Goal: Contribute content

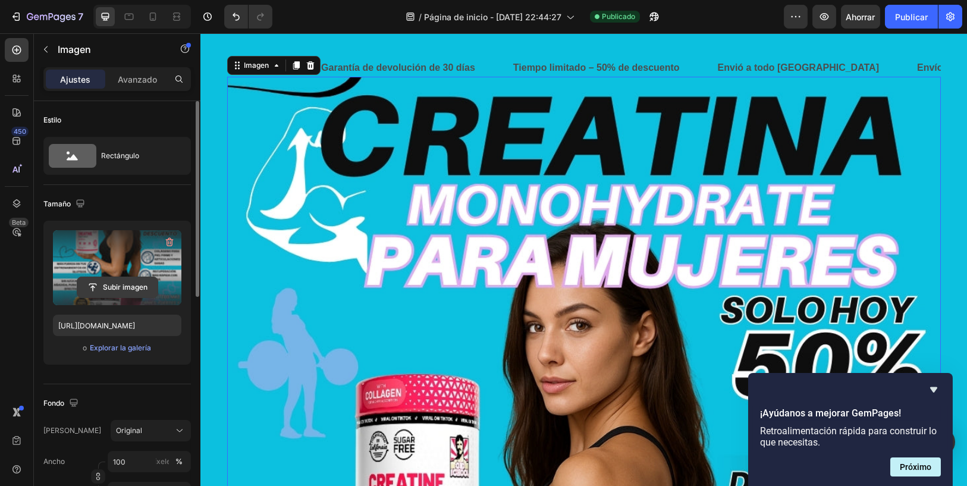
click at [132, 283] on input "file" at bounding box center [117, 287] width 80 height 20
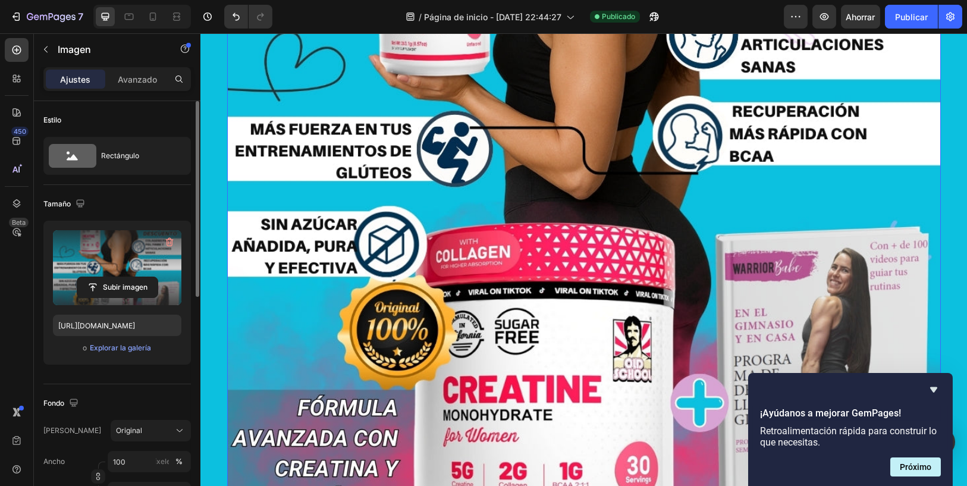
scroll to position [528, 0]
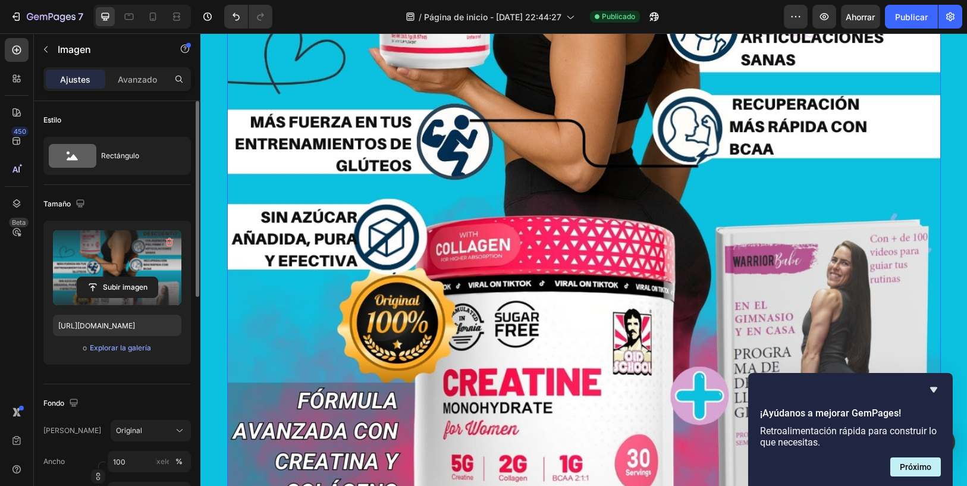
click at [620, 169] on img at bounding box center [584, 143] width 714 height 1190
click at [394, 194] on img at bounding box center [584, 143] width 714 height 1190
click at [111, 284] on input "file" at bounding box center [117, 287] width 80 height 20
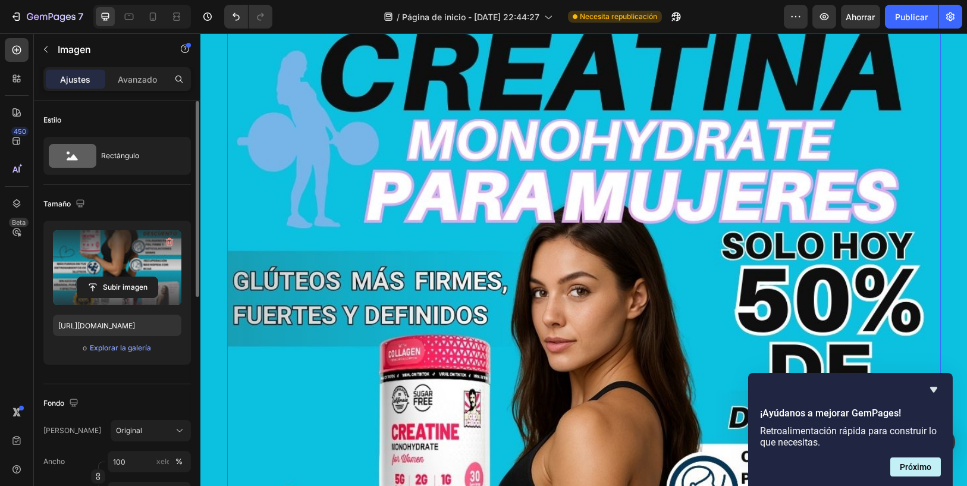
scroll to position [66, 0]
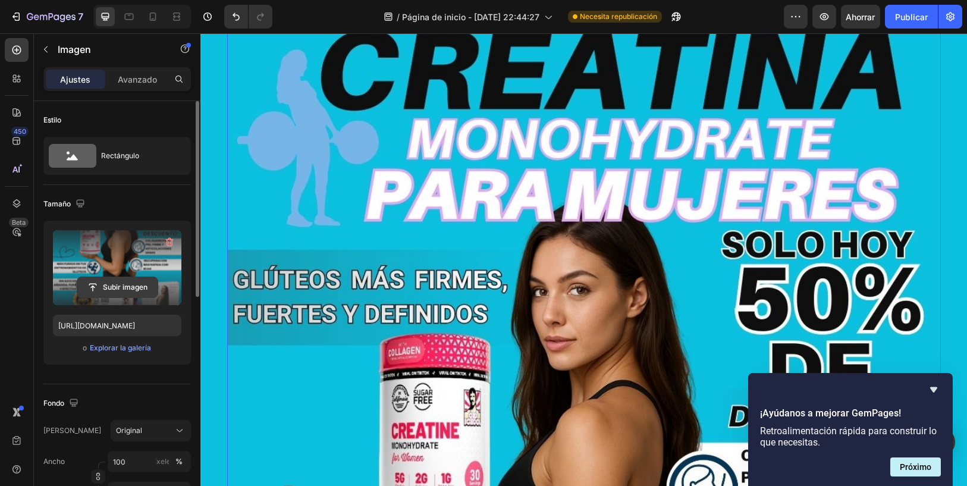
click at [112, 281] on input "file" at bounding box center [117, 287] width 80 height 20
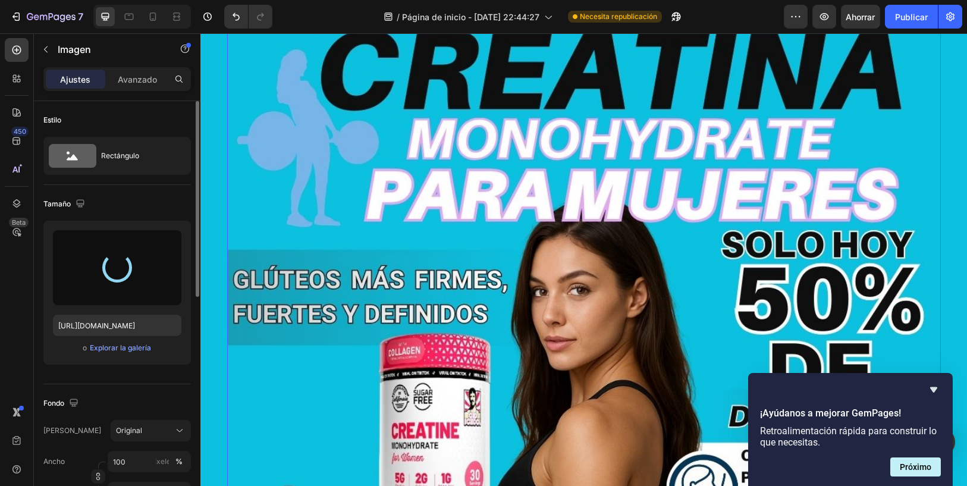
type input "[URL][DOMAIN_NAME]"
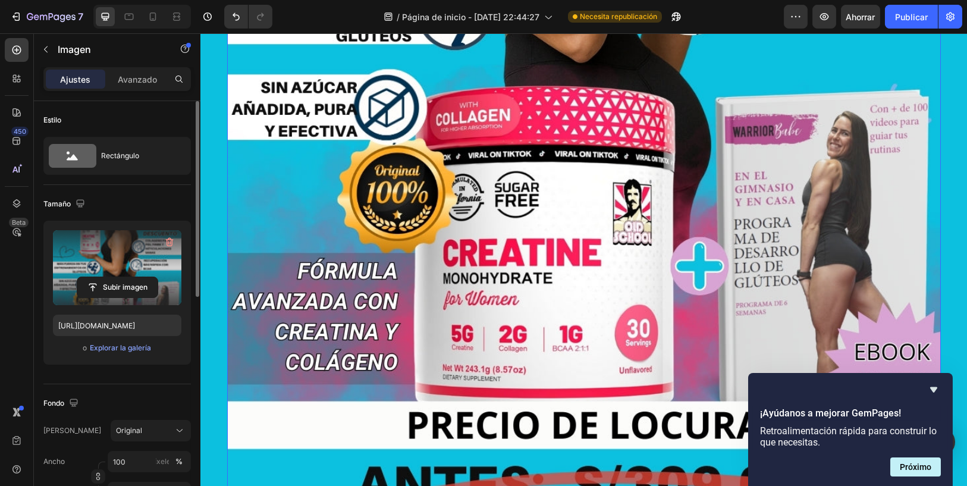
scroll to position [793, 0]
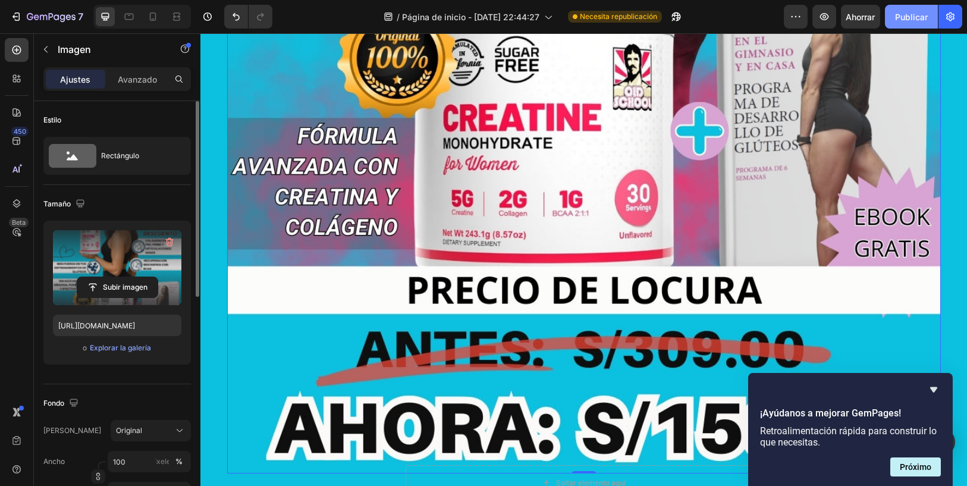
click at [911, 10] on button "Publicar" at bounding box center [911, 17] width 53 height 24
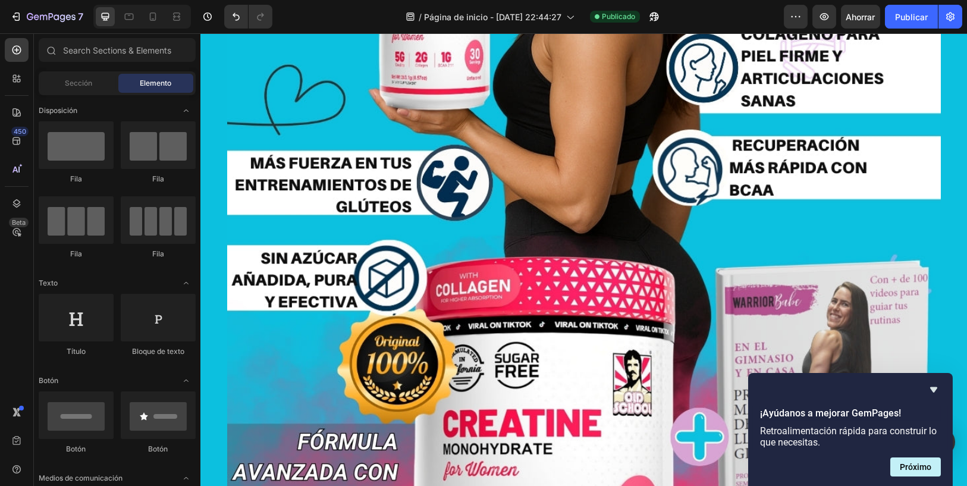
scroll to position [0, 0]
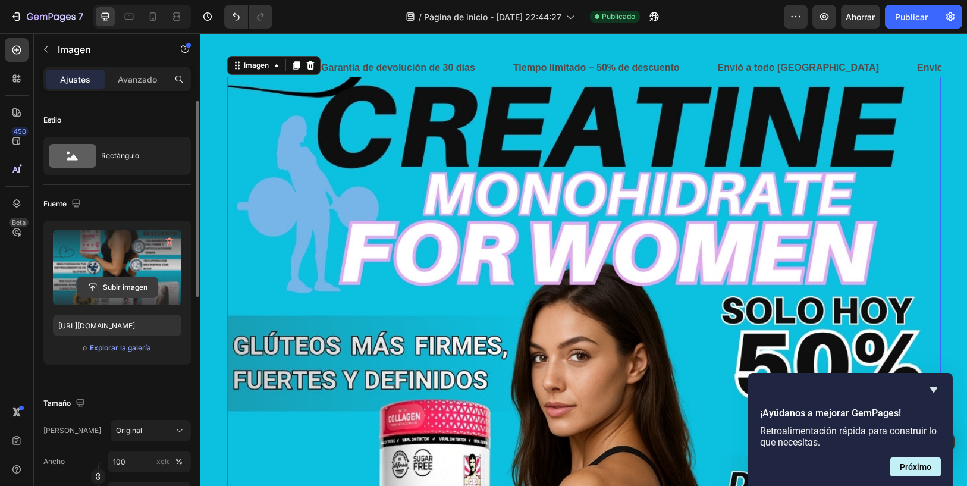
click at [139, 281] on input "file" at bounding box center [117, 287] width 80 height 20
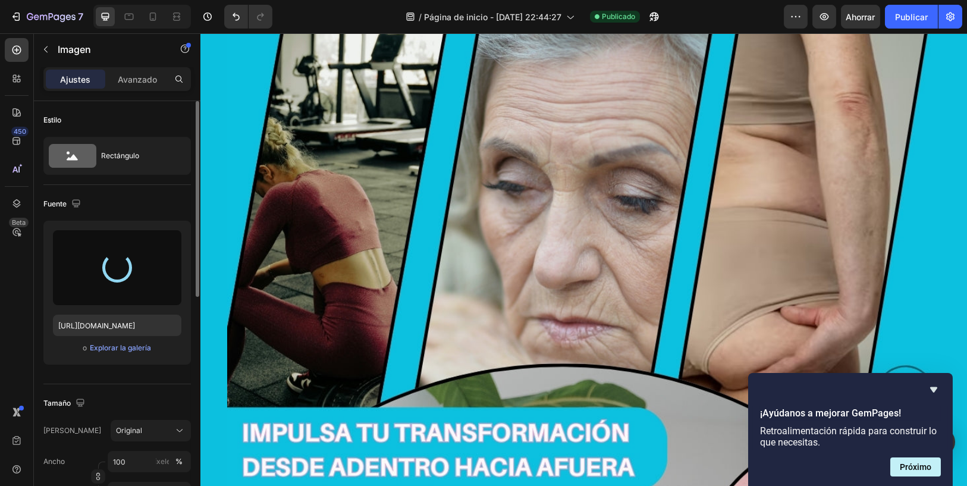
scroll to position [2776, 0]
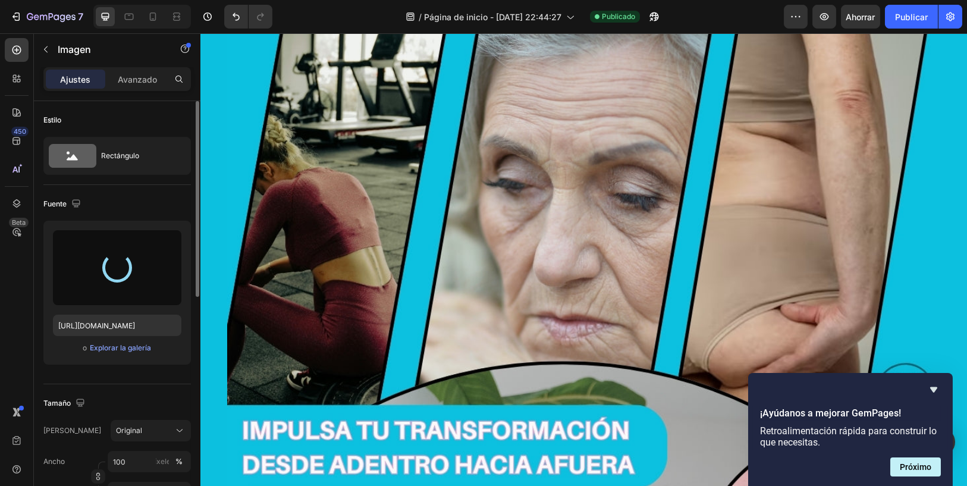
click at [644, 315] on img at bounding box center [584, 422] width 714 height 1190
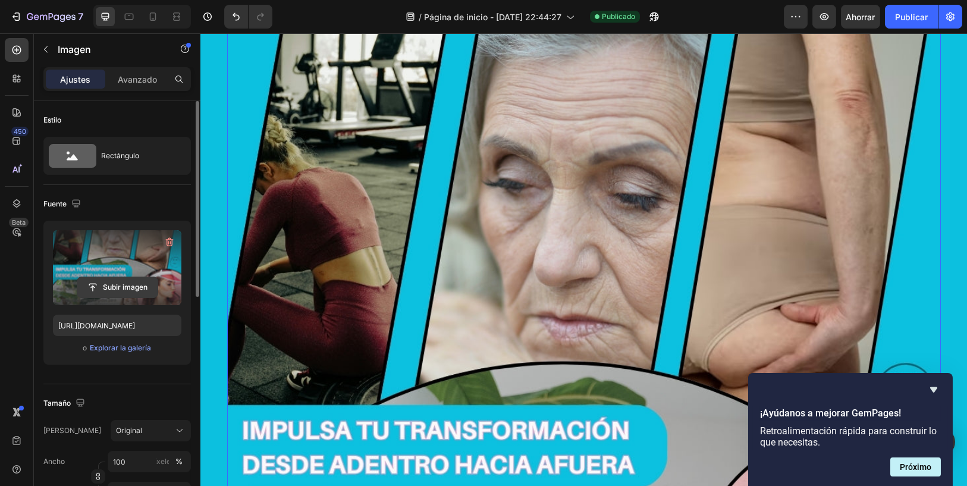
click at [127, 280] on input "file" at bounding box center [117, 287] width 80 height 20
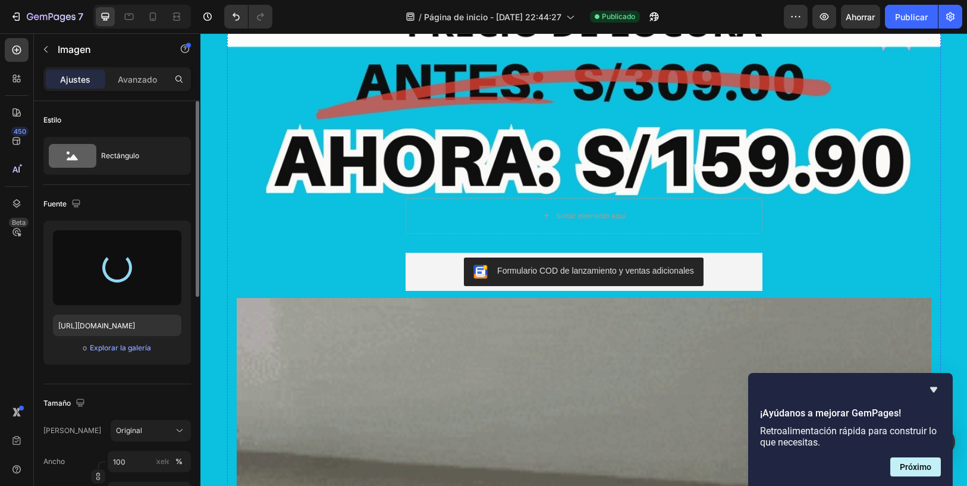
type input "[URL][DOMAIN_NAME]"
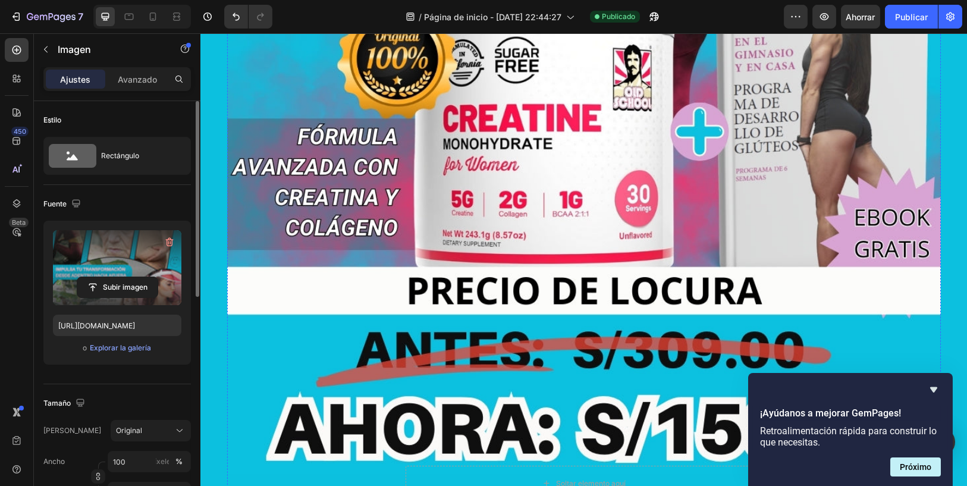
scroll to position [793, 0]
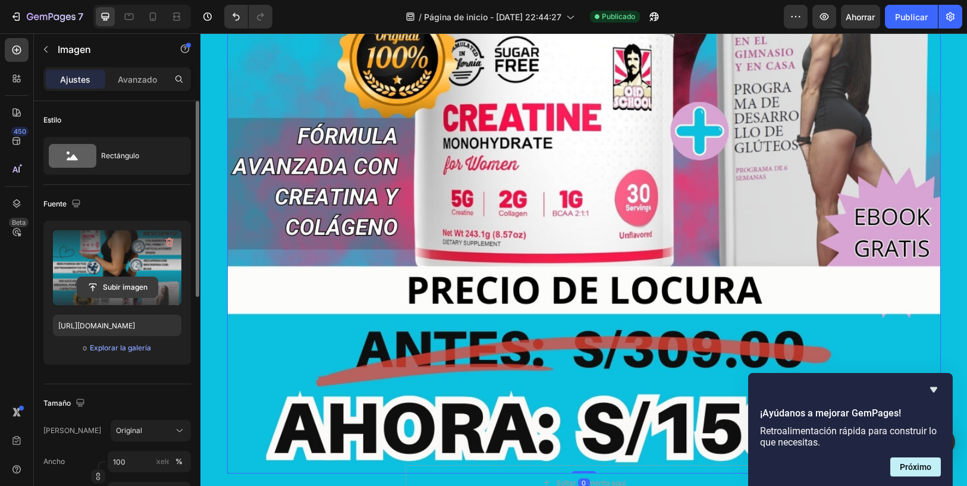
click at [129, 284] on input "file" at bounding box center [117, 287] width 80 height 20
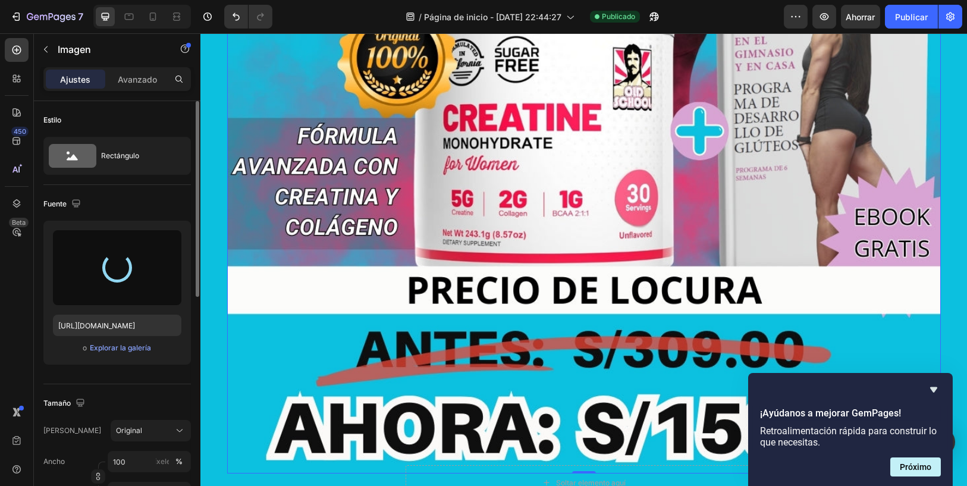
type input "[URL][DOMAIN_NAME]"
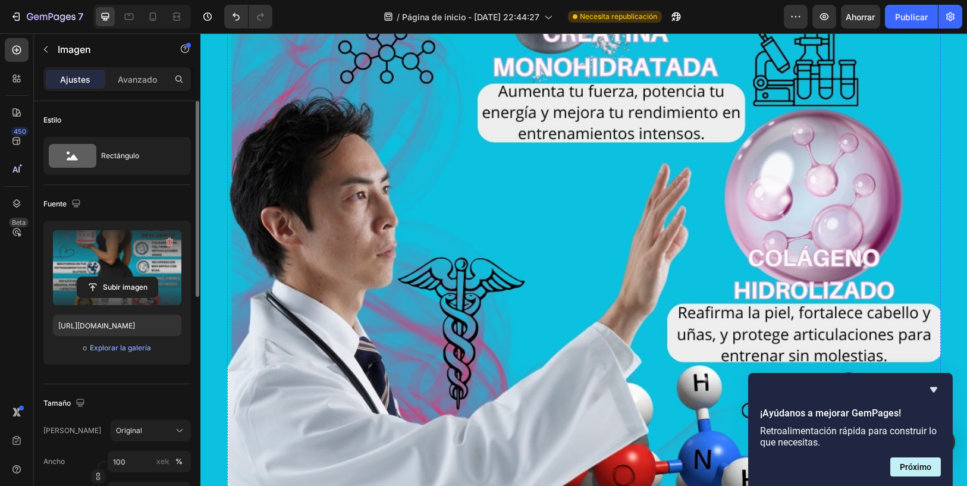
scroll to position [4362, 0]
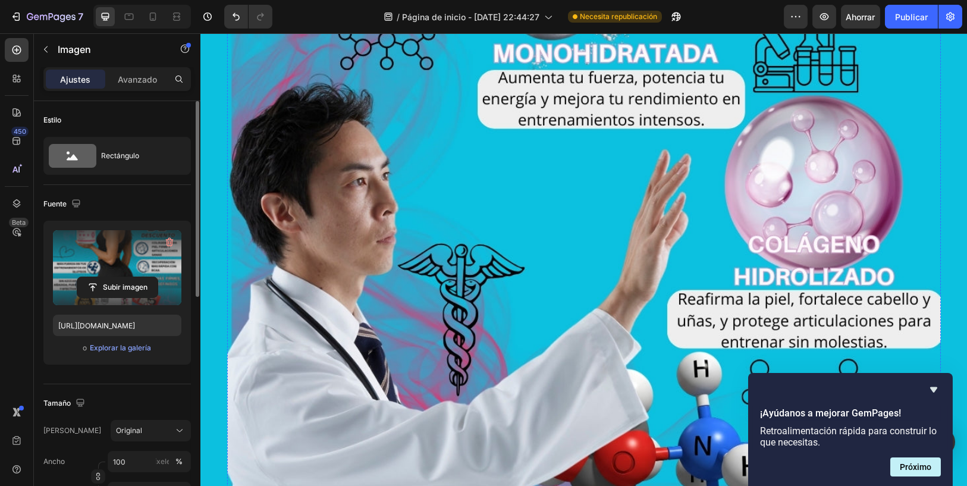
click at [476, 296] on img at bounding box center [584, 25] width 714 height 1190
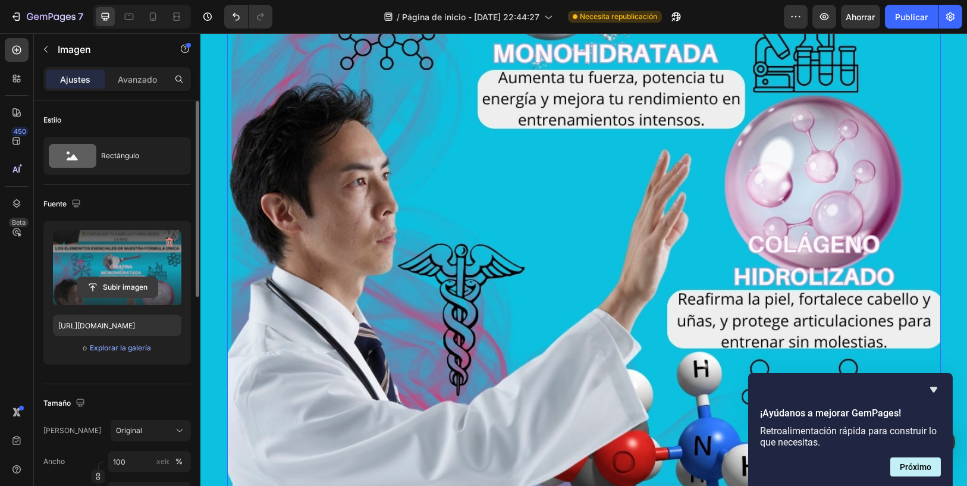
click at [126, 287] on input "file" at bounding box center [117, 287] width 80 height 20
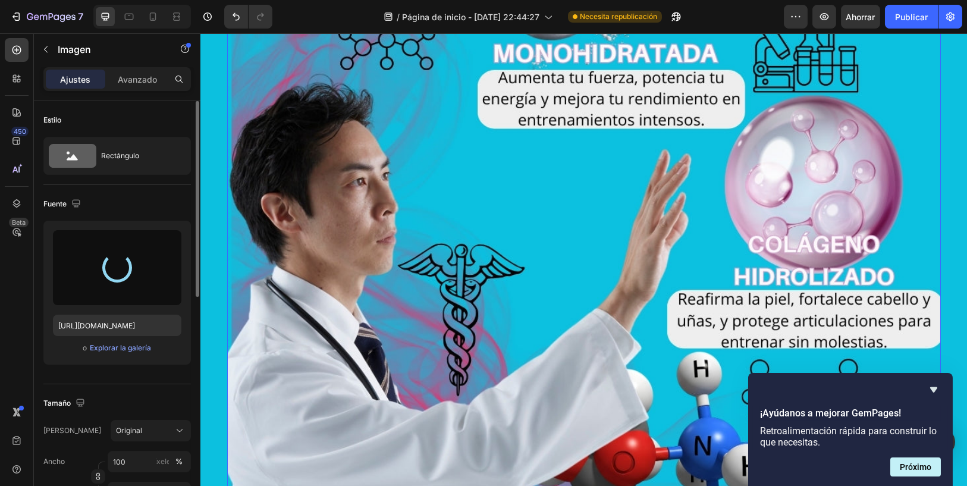
type input "[URL][DOMAIN_NAME]"
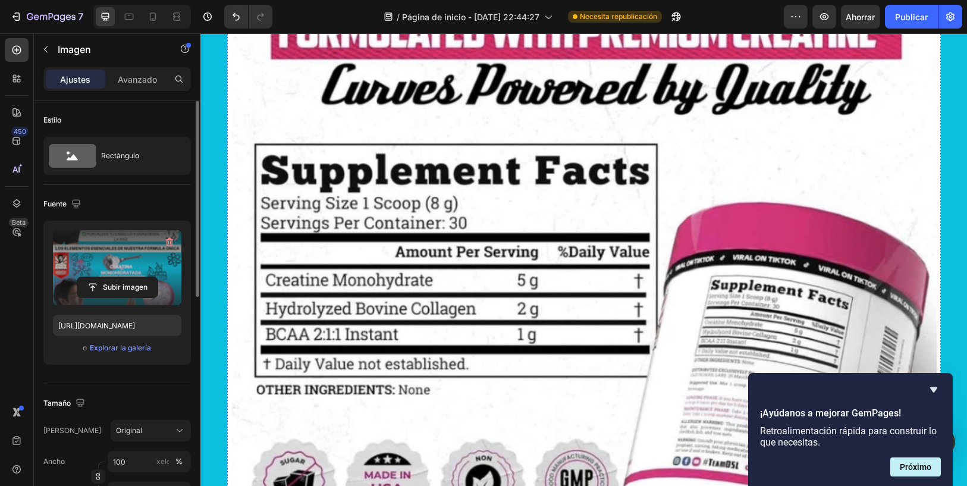
scroll to position [5420, 0]
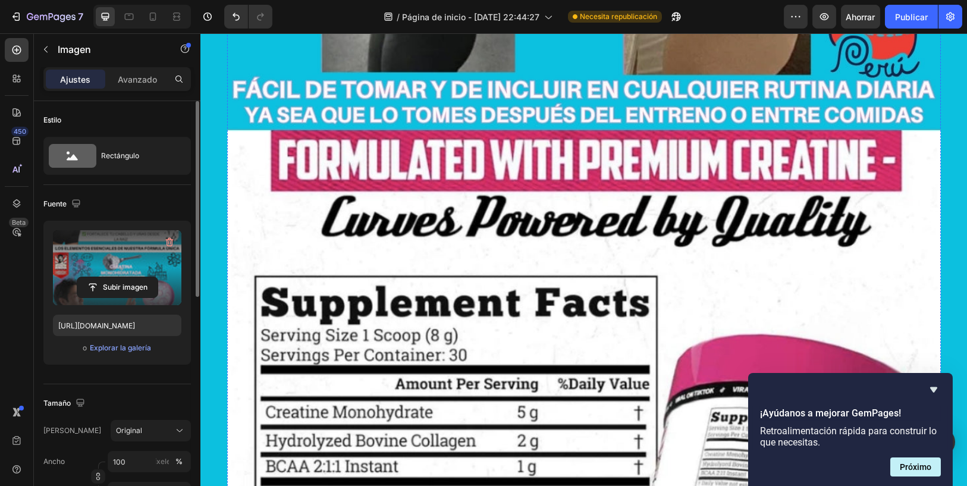
drag, startPoint x: 475, startPoint y: 149, endPoint x: 444, endPoint y: 166, distance: 35.4
click at [476, 149] on img at bounding box center [584, 251] width 714 height 1190
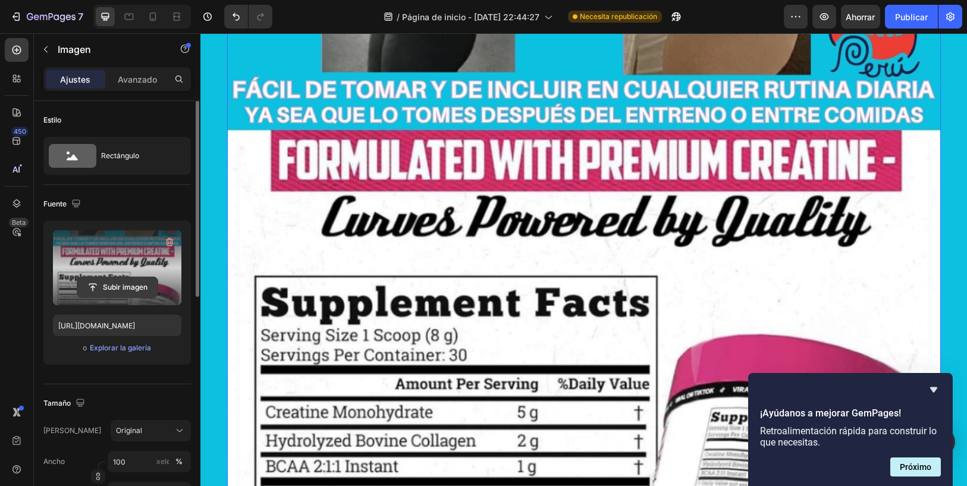
click at [113, 283] on input "file" at bounding box center [117, 287] width 80 height 20
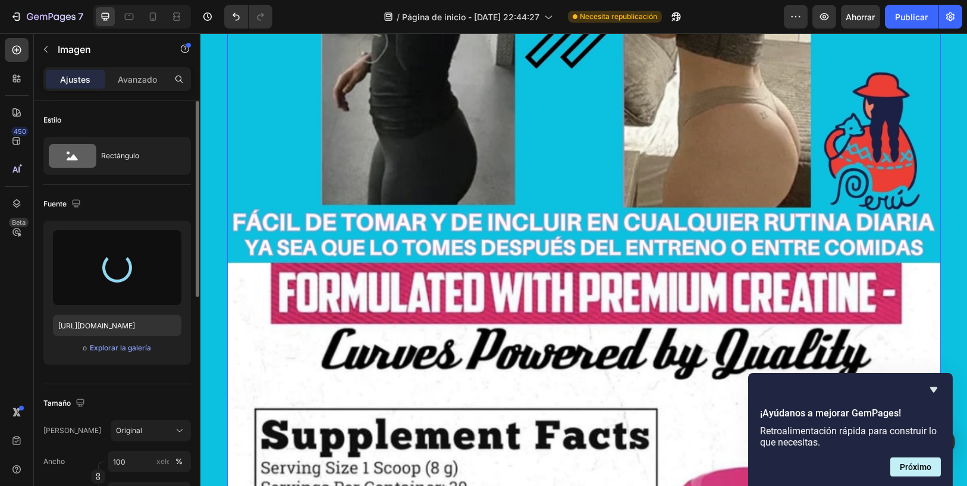
type input "[URL][DOMAIN_NAME]"
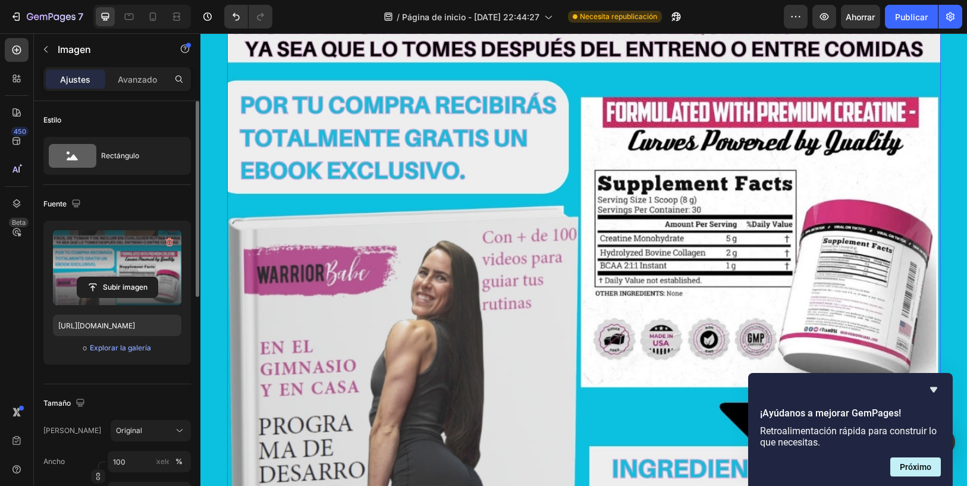
scroll to position [5618, 0]
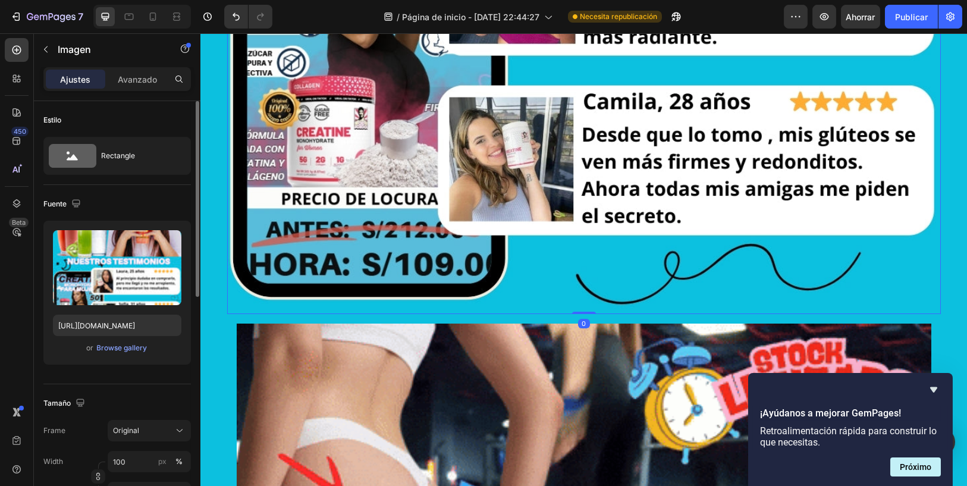
scroll to position [7270, 0]
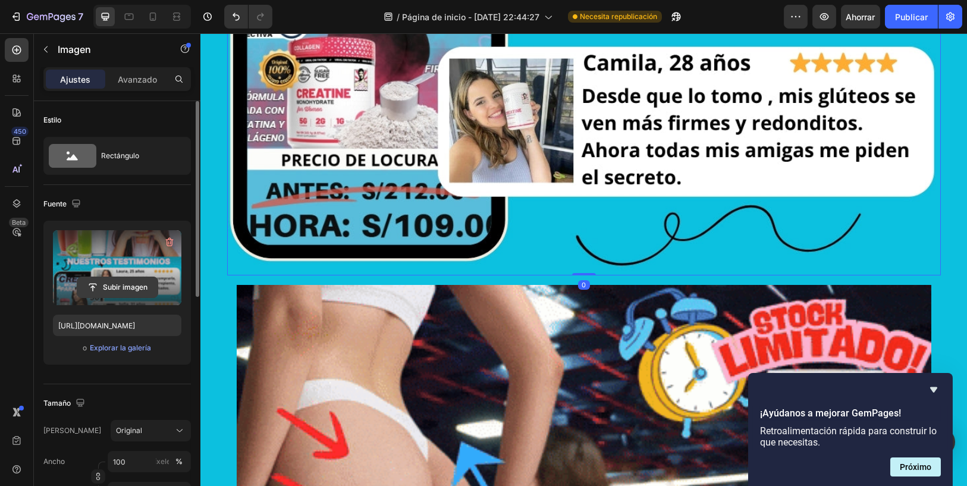
click at [104, 278] on input "file" at bounding box center [117, 287] width 80 height 20
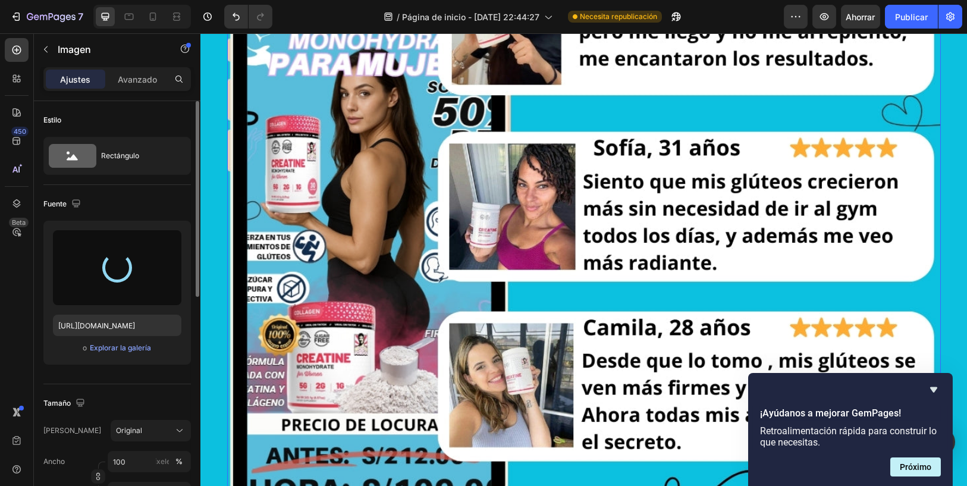
type input "[URL][DOMAIN_NAME]"
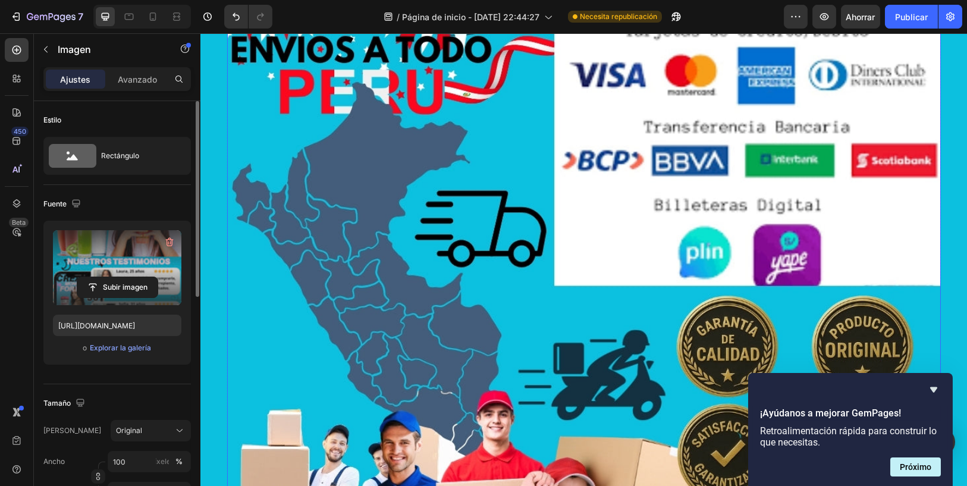
scroll to position [8526, 0]
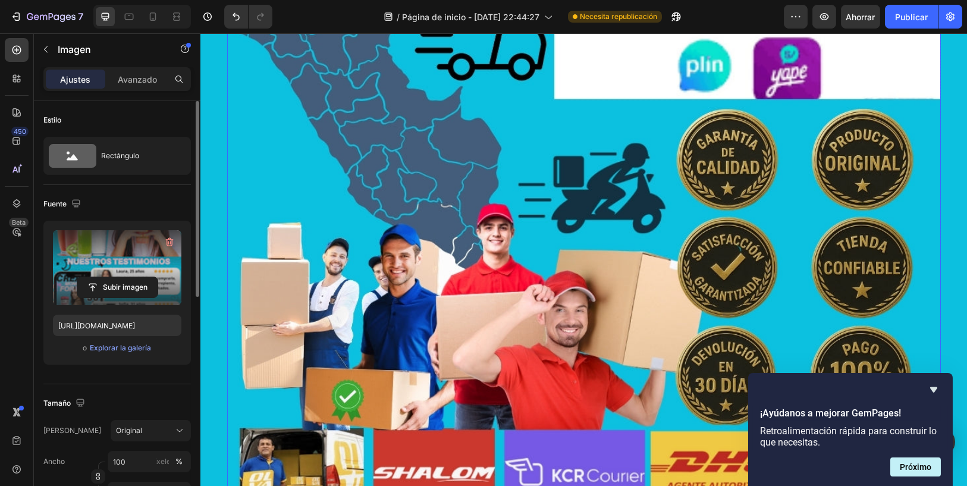
click at [545, 264] on img at bounding box center [584, 25] width 714 height 1190
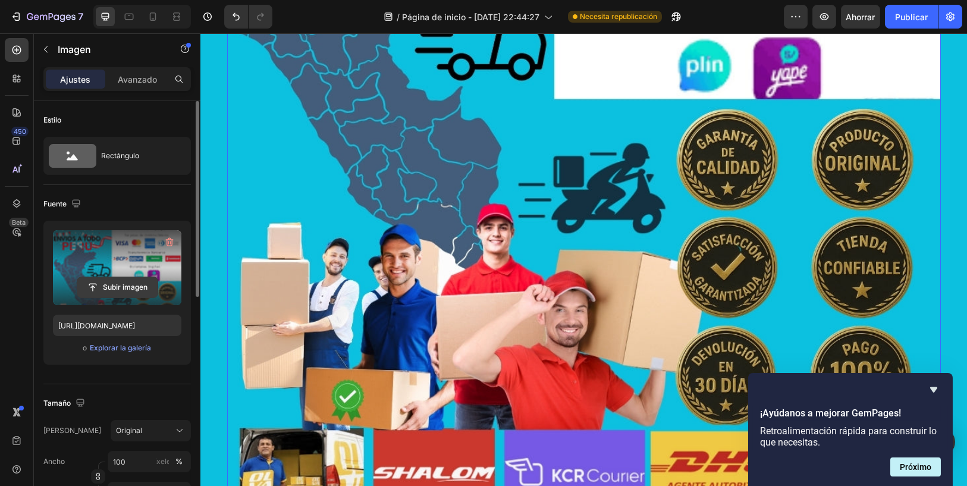
click at [148, 287] on input "file" at bounding box center [117, 287] width 80 height 20
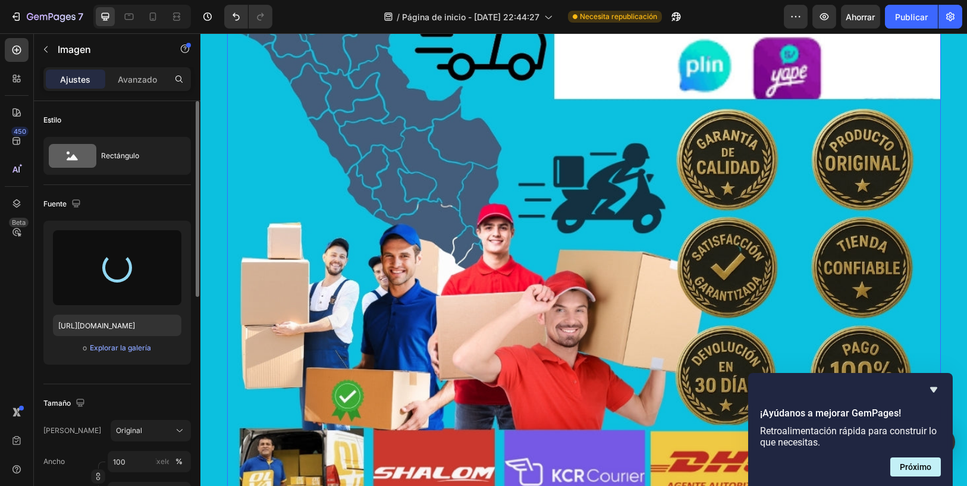
type input "[URL][DOMAIN_NAME]"
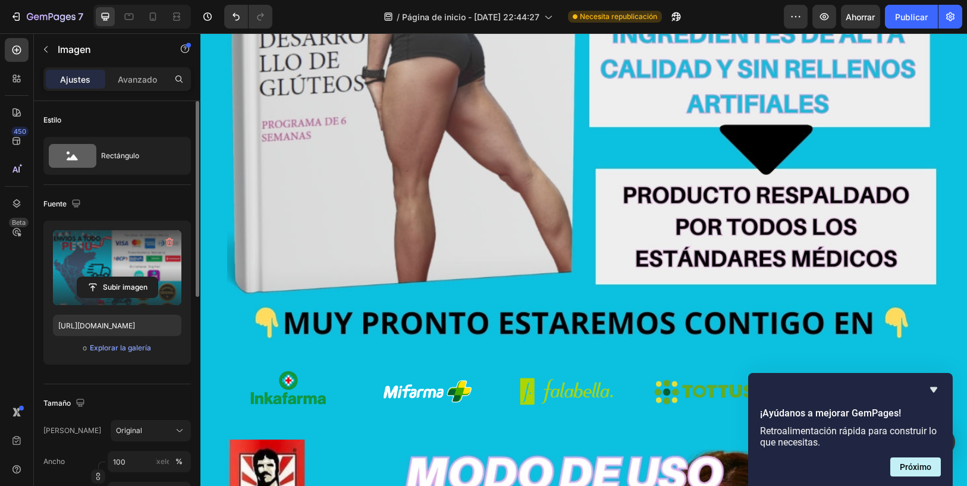
scroll to position [6015, 0]
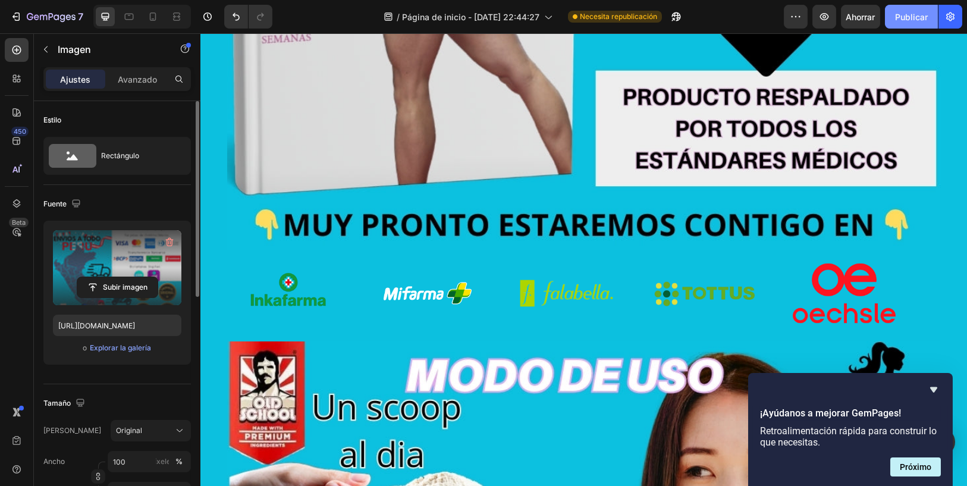
click at [901, 20] on font "Publicar" at bounding box center [911, 17] width 33 height 10
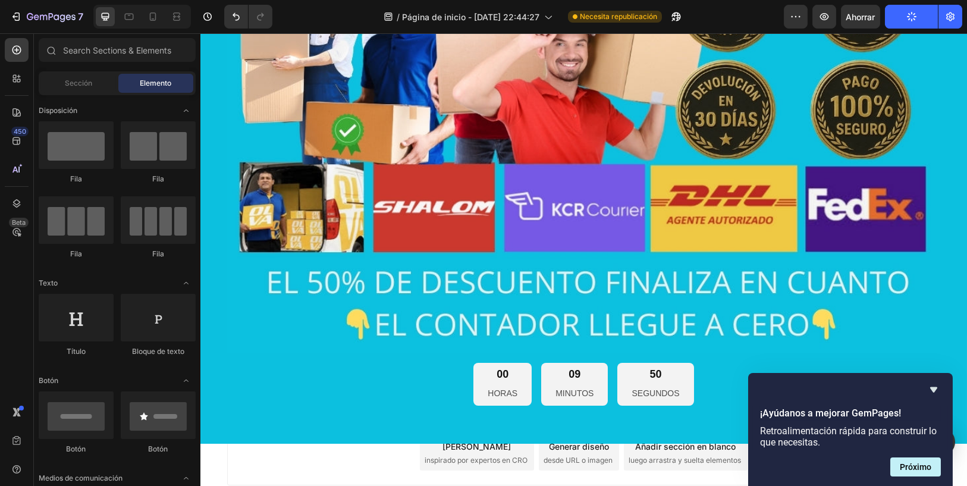
scroll to position [8844, 0]
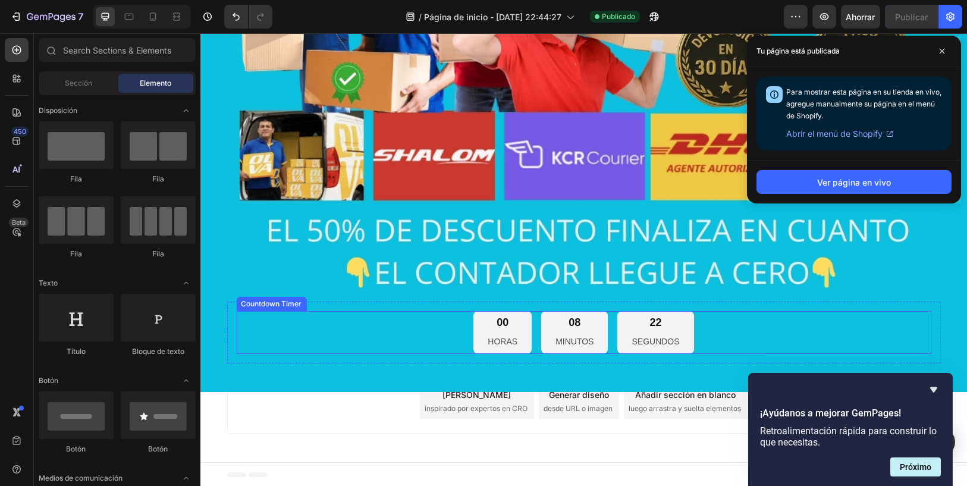
click at [488, 340] on p "HORAS" at bounding box center [503, 341] width 30 height 15
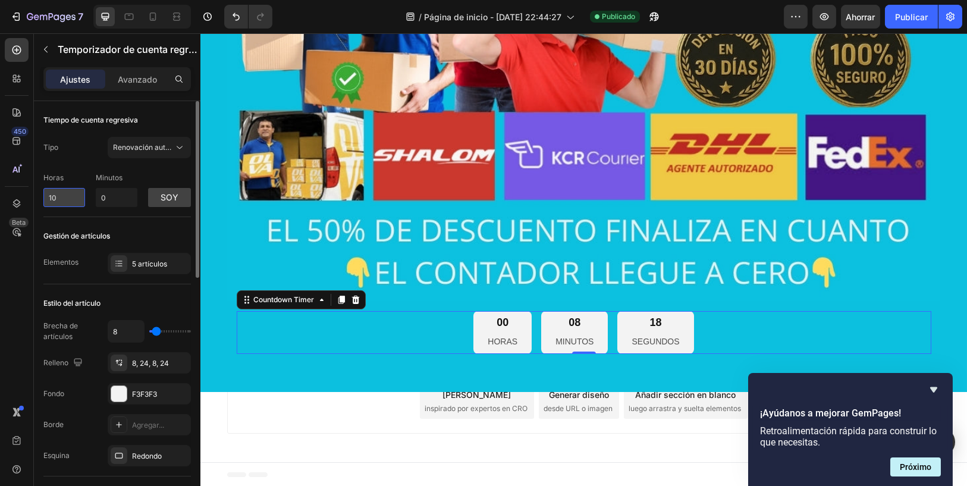
click at [67, 204] on input "10" at bounding box center [64, 197] width 42 height 19
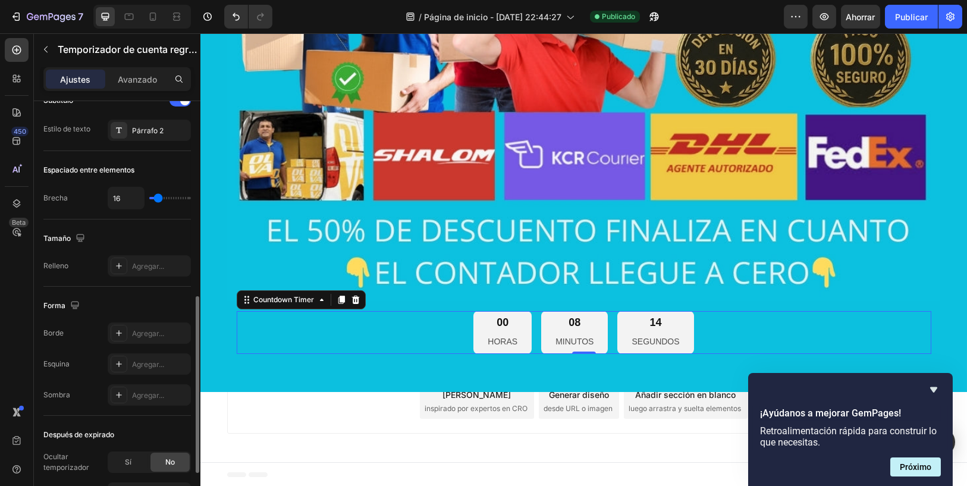
scroll to position [574, 0]
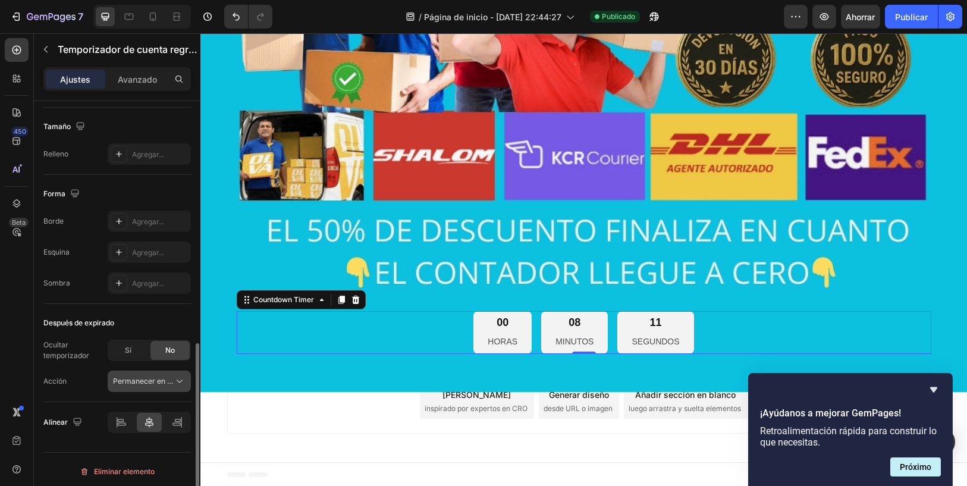
click at [152, 377] on font "Permanecer en la página" at bounding box center [155, 381] width 84 height 9
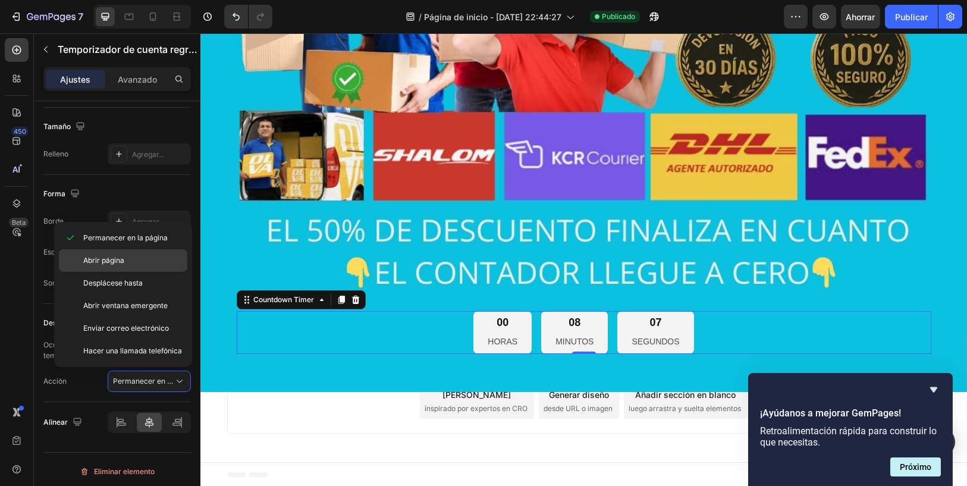
click at [158, 266] on div "Abrir página" at bounding box center [123, 260] width 128 height 23
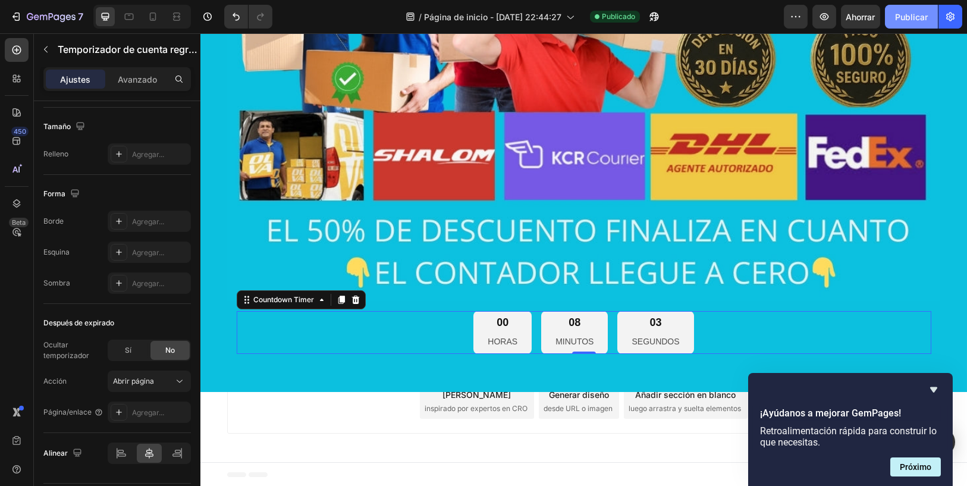
click at [896, 25] on button "Publicar" at bounding box center [911, 17] width 53 height 24
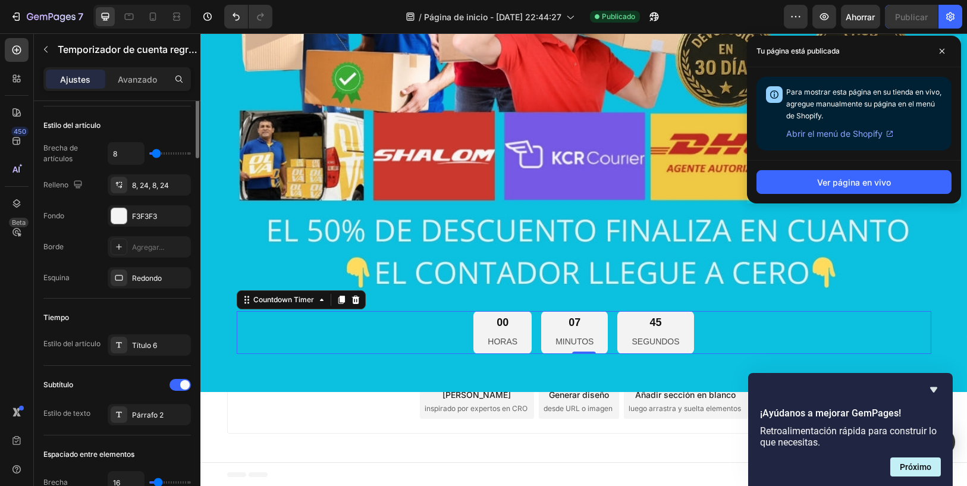
scroll to position [0, 0]
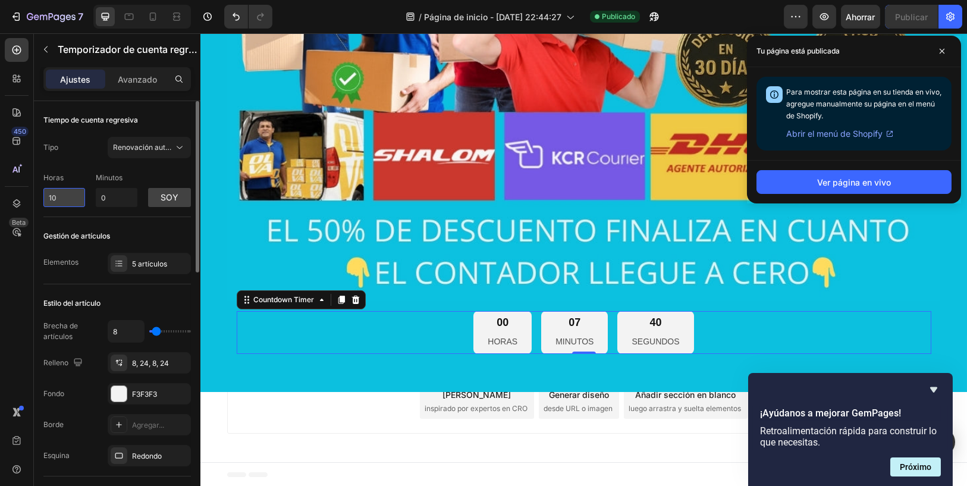
click at [75, 193] on input "10" at bounding box center [64, 197] width 42 height 19
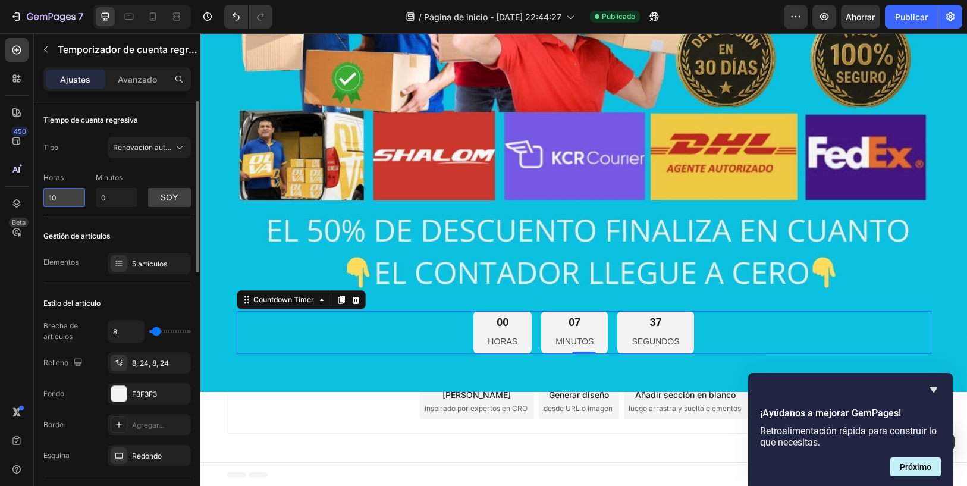
type input "1"
click at [95, 196] on div "Horas Minutos 0 soy" at bounding box center [117, 187] width 148 height 39
type input "0"
click at [104, 197] on input "0" at bounding box center [117, 197] width 42 height 19
drag, startPoint x: 111, startPoint y: 197, endPoint x: 99, endPoint y: 197, distance: 11.9
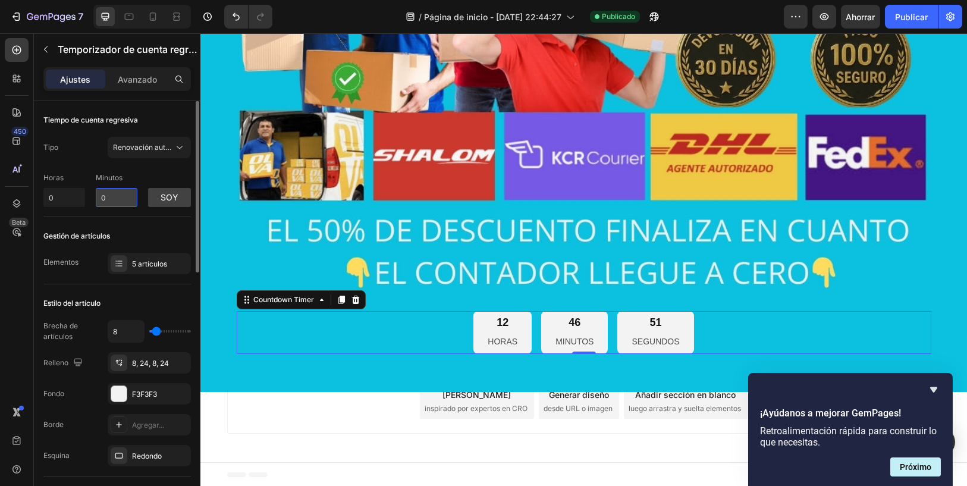
click at [99, 197] on input "0" at bounding box center [117, 197] width 42 height 19
type input "1"
type input "5"
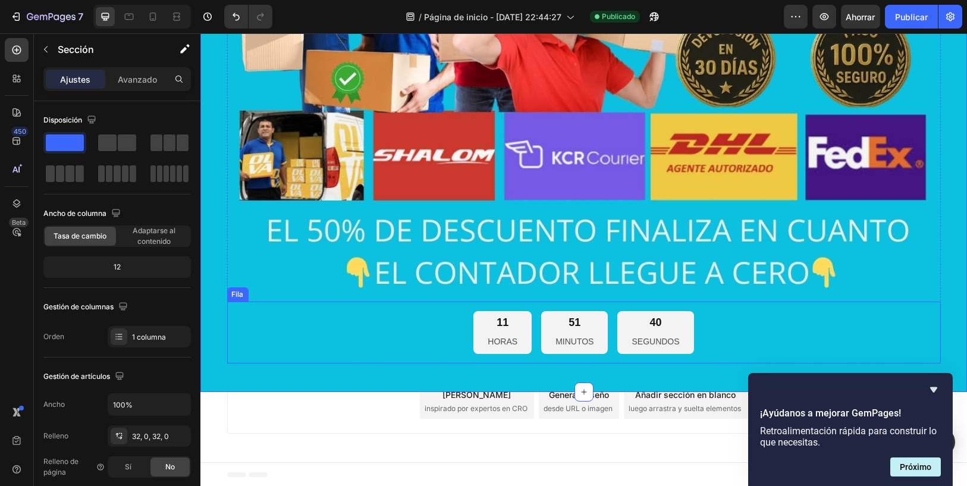
click at [512, 308] on div "11 HORAS 51 MINUTOS 40 SEGUNDOS Countdown Timer Fila" at bounding box center [584, 333] width 714 height 62
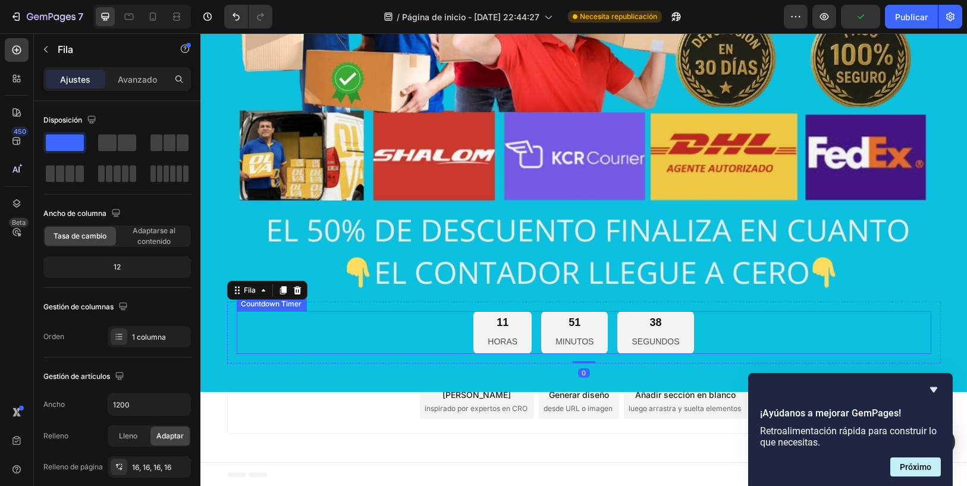
drag, startPoint x: 371, startPoint y: 331, endPoint x: 360, endPoint y: 321, distance: 14.7
click at [371, 332] on div "11 HORAS 51 MINUTOS 38 SEGUNDOS" at bounding box center [584, 332] width 695 height 43
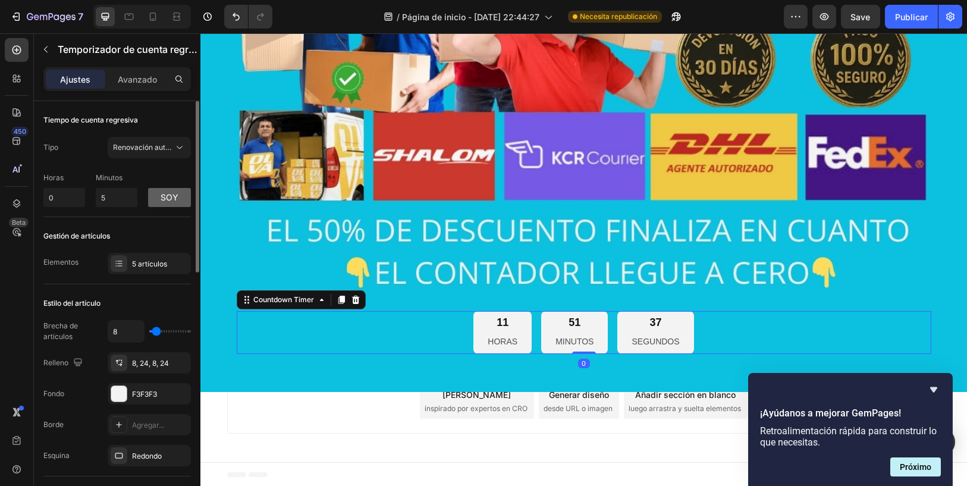
click at [158, 199] on button "soy" at bounding box center [169, 197] width 43 height 19
click at [158, 199] on button "p.m" at bounding box center [169, 197] width 43 height 19
click at [124, 200] on input "5" at bounding box center [117, 197] width 42 height 19
click at [150, 148] on font "Renovación automática" at bounding box center [153, 147] width 80 height 9
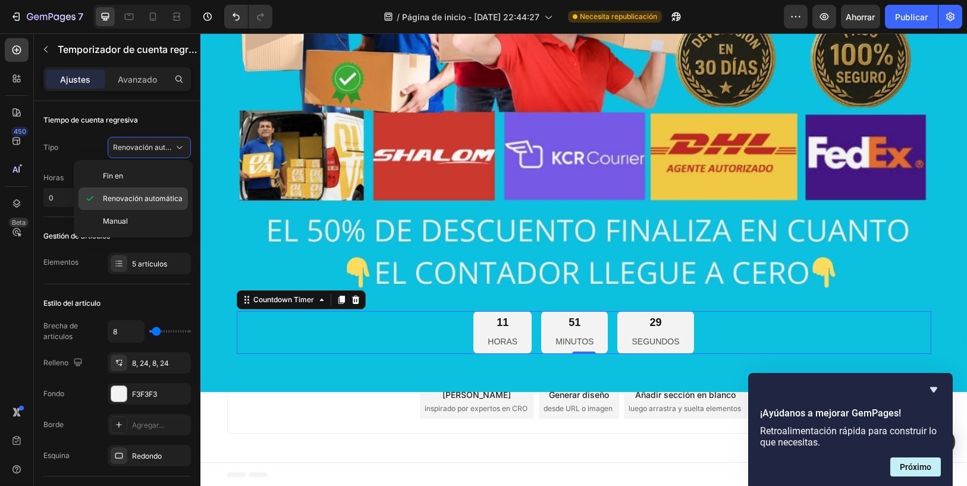
click at [146, 192] on div "Renovación automática" at bounding box center [133, 198] width 109 height 23
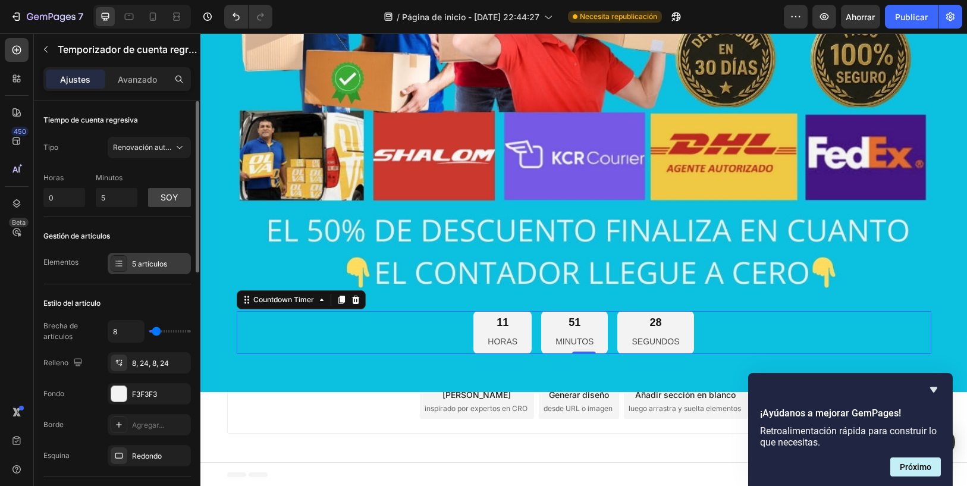
click at [138, 260] on font "5 artículos" at bounding box center [149, 263] width 35 height 9
click at [883, 26] on div "Avance Ahorrar Publicar" at bounding box center [873, 17] width 178 height 24
click at [904, 19] on font "Publicar" at bounding box center [911, 17] width 33 height 10
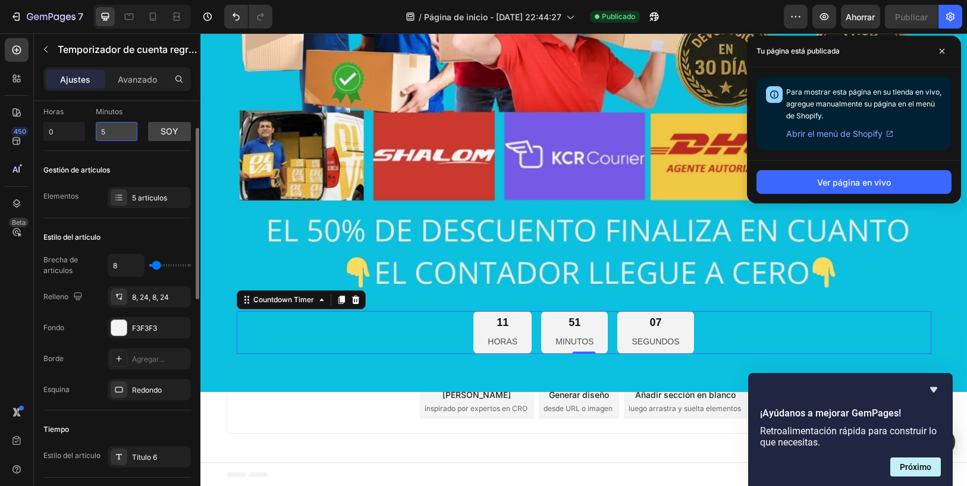
click at [104, 136] on input "5" at bounding box center [117, 131] width 42 height 19
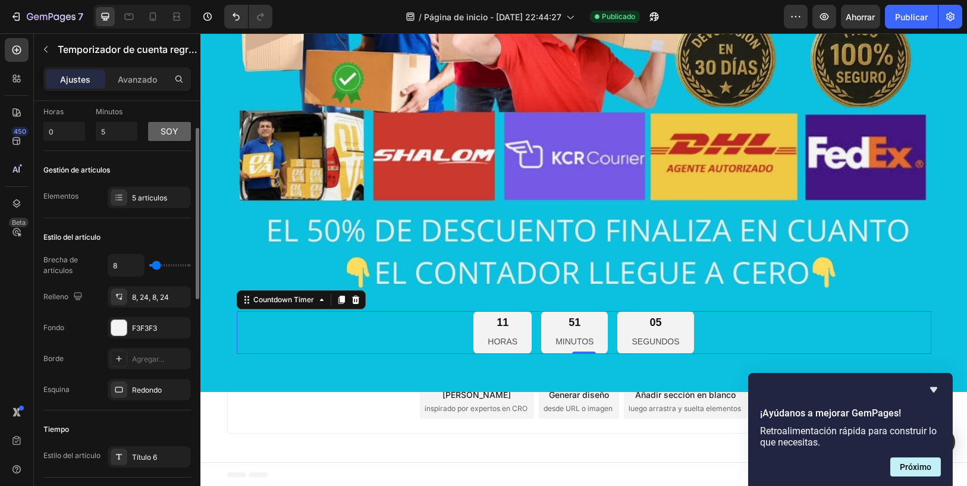
click at [153, 125] on button "soy" at bounding box center [169, 131] width 43 height 19
click at [153, 125] on button "p.m" at bounding box center [169, 131] width 43 height 19
click at [153, 125] on button "soy" at bounding box center [169, 131] width 43 height 19
click at [153, 125] on button "p.m" at bounding box center [169, 131] width 43 height 19
click at [153, 125] on button "soy" at bounding box center [169, 131] width 43 height 19
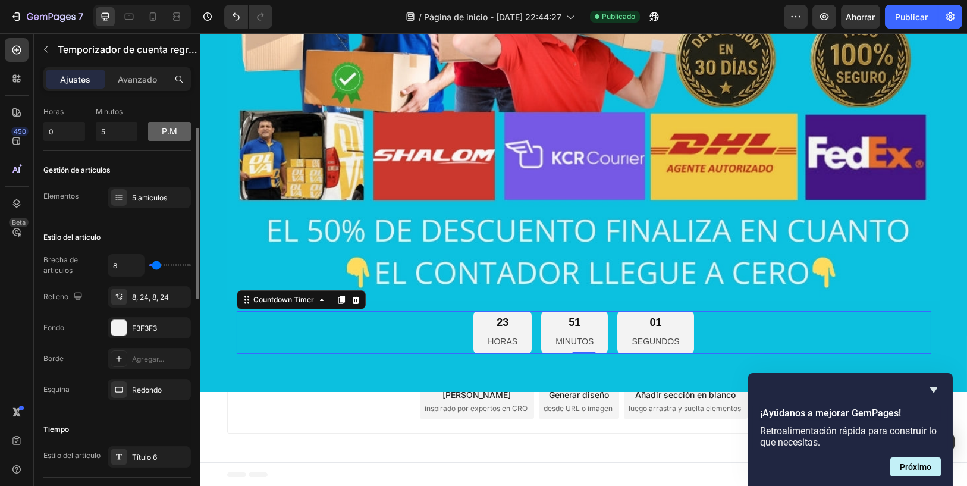
click at [153, 125] on button "p.m" at bounding box center [169, 131] width 43 height 19
click at [122, 128] on input "5" at bounding box center [117, 131] width 42 height 19
drag, startPoint x: 122, startPoint y: 128, endPoint x: 83, endPoint y: 128, distance: 38.7
click at [83, 128] on div "Horas 0 Minutos 5 soy" at bounding box center [117, 121] width 148 height 39
click at [83, 128] on input "0" at bounding box center [64, 131] width 42 height 19
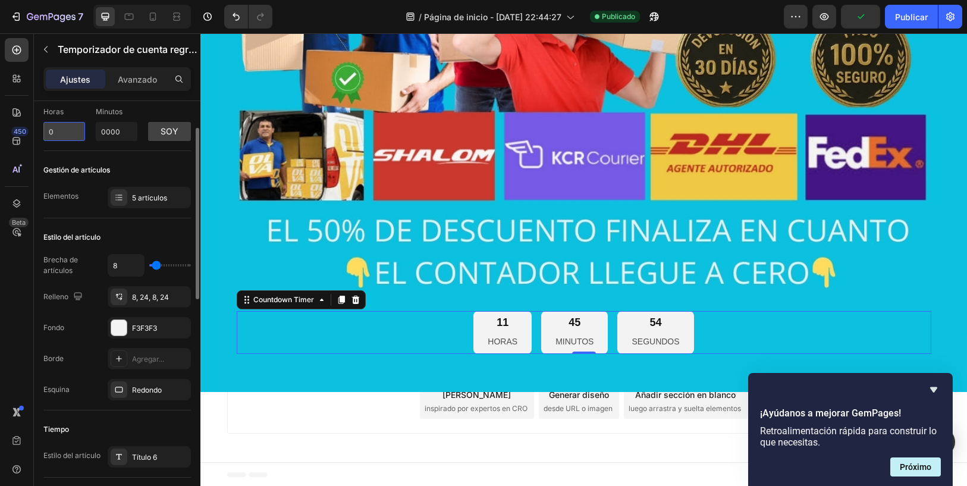
type input "0"
click at [118, 129] on input "0" at bounding box center [117, 131] width 42 height 19
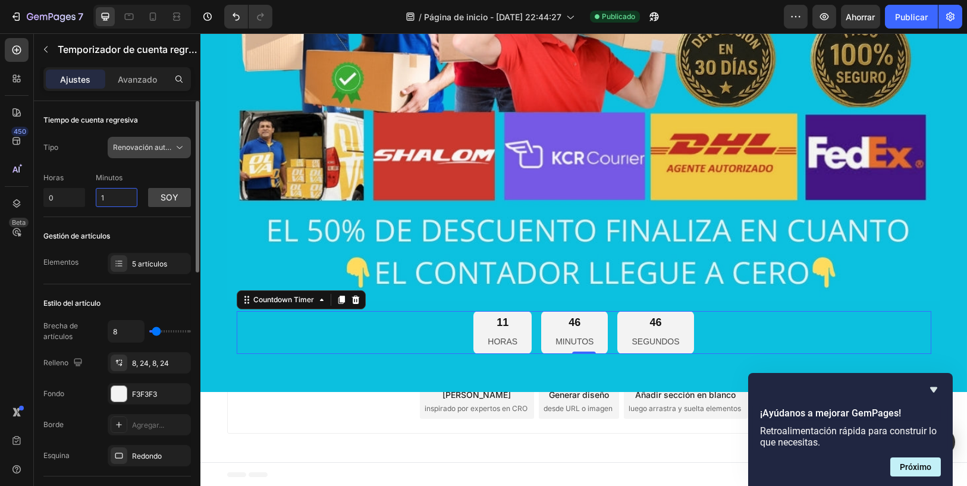
type input "1"
click at [156, 155] on button "Renovación automática" at bounding box center [149, 147] width 83 height 21
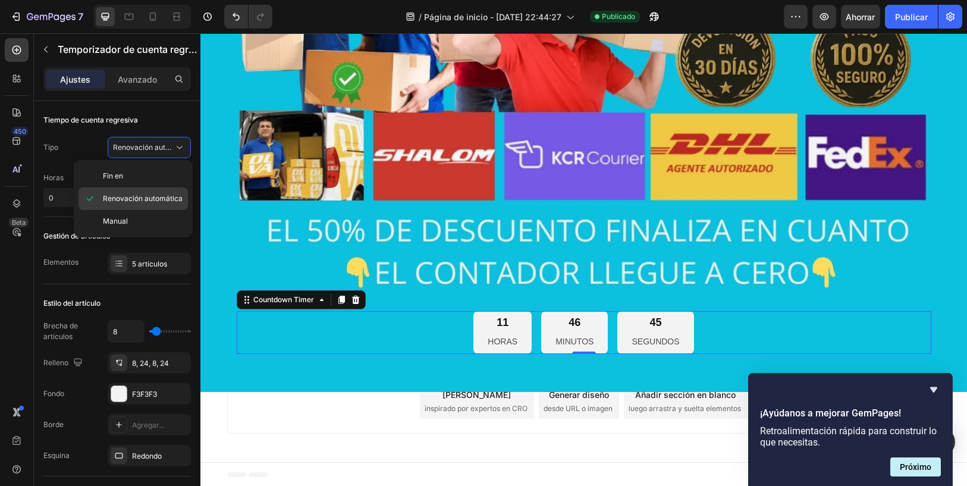
click at [142, 203] on span "Renovación automática" at bounding box center [143, 198] width 80 height 11
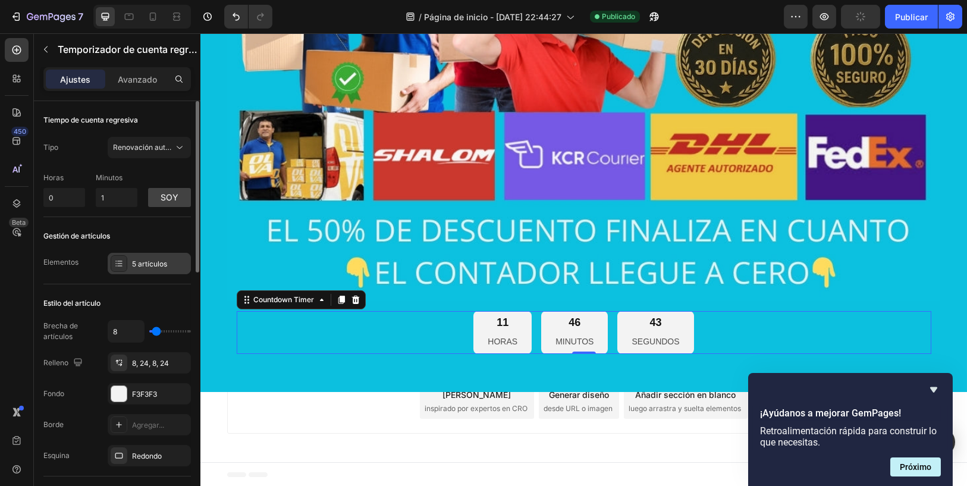
click at [136, 264] on font "5 artículos" at bounding box center [149, 263] width 35 height 9
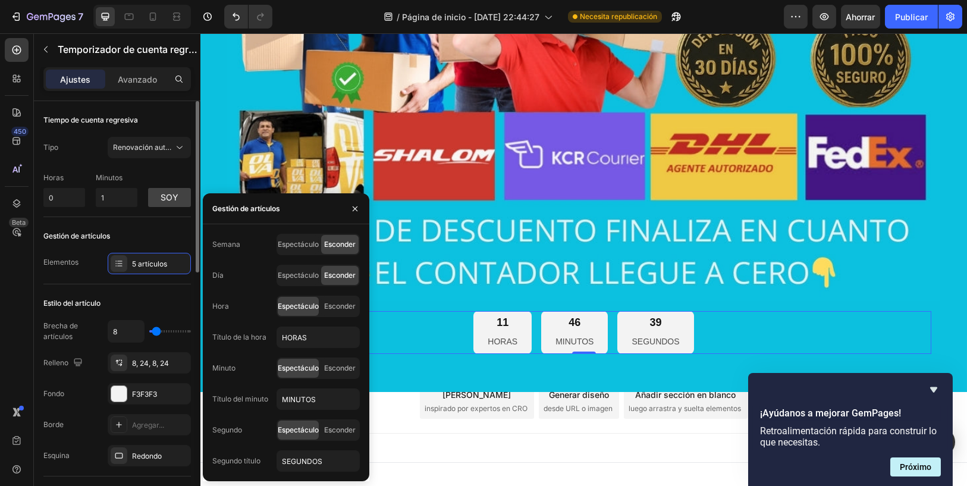
click at [151, 305] on div "Estilo del artículo" at bounding box center [117, 303] width 148 height 19
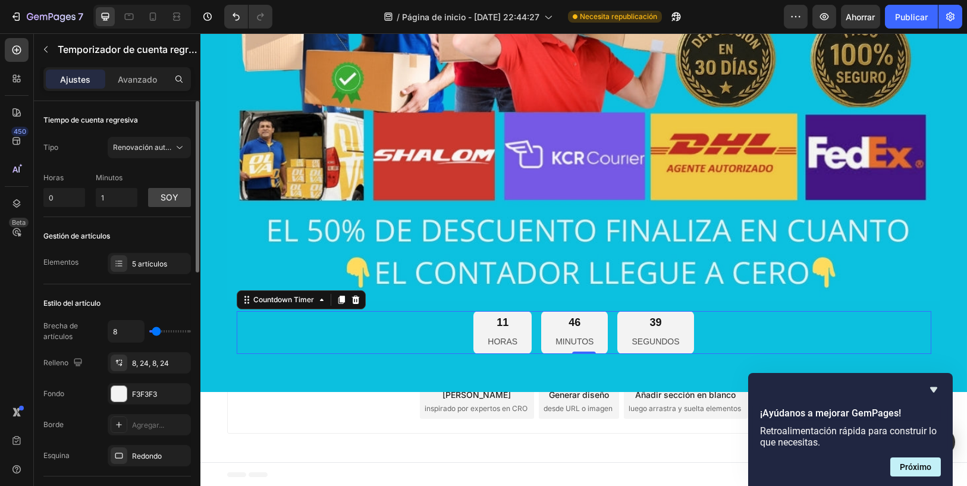
scroll to position [132, 0]
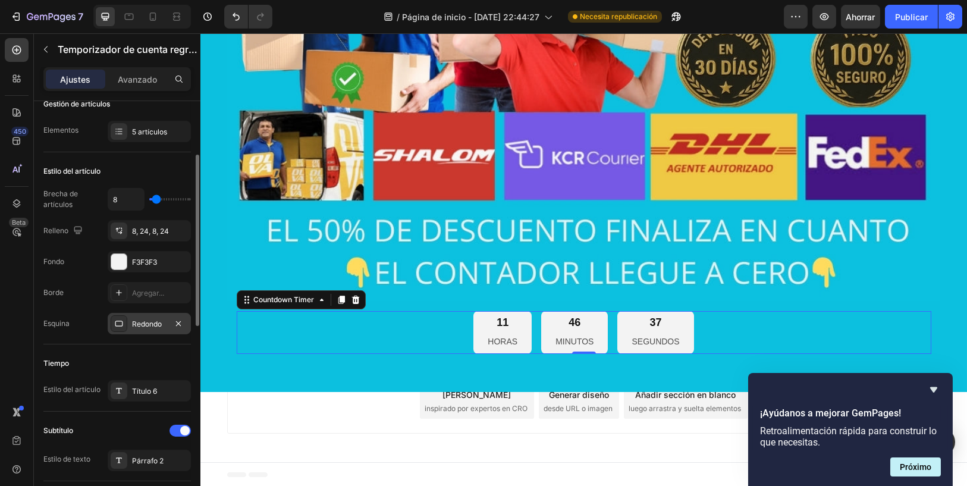
click at [139, 322] on font "Redondo" at bounding box center [147, 323] width 30 height 9
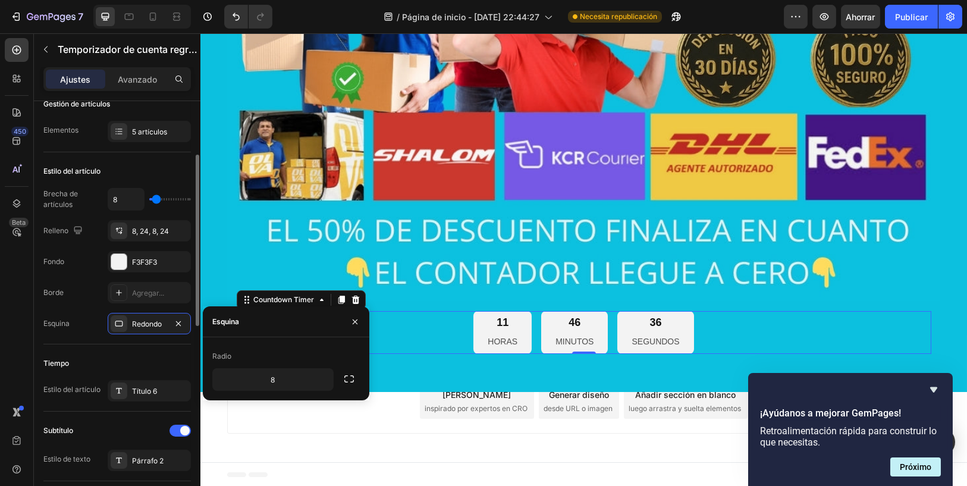
click at [137, 340] on div "Estilo del artículo Brecha de artículos 8 Relleno 8, 24, 8, 24 Fondo F3F3F3 Bor…" at bounding box center [117, 248] width 148 height 192
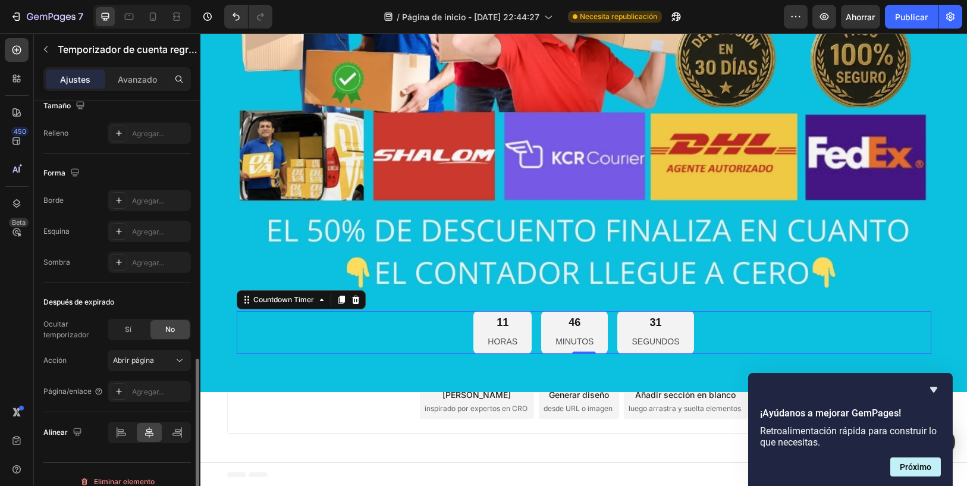
scroll to position [605, 0]
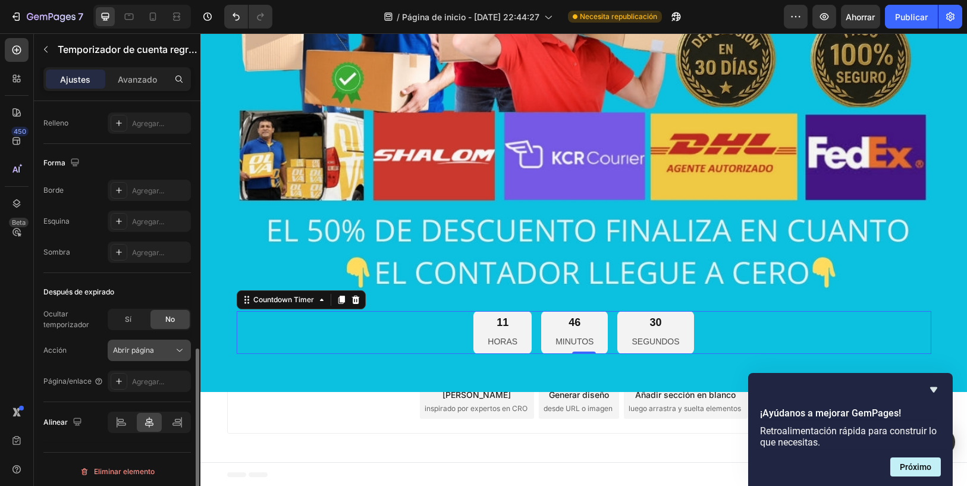
click at [133, 346] on font "Abrir página" at bounding box center [133, 350] width 41 height 9
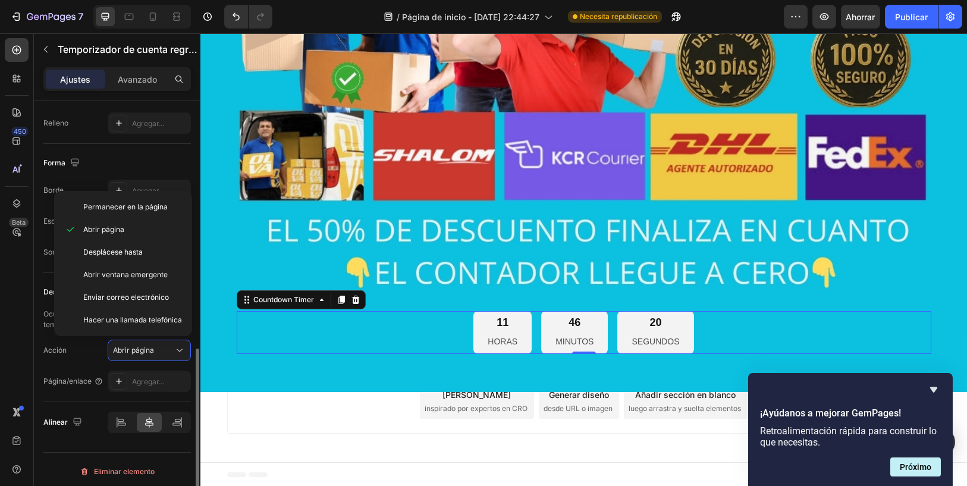
click at [54, 372] on div "Página/enlace" at bounding box center [73, 381] width 60 height 19
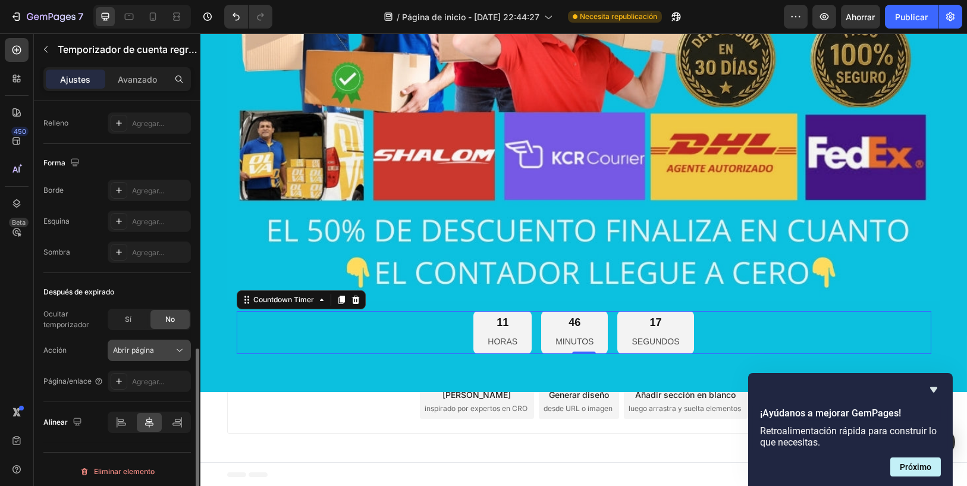
click at [159, 346] on div "Abrir página" at bounding box center [143, 350] width 61 height 11
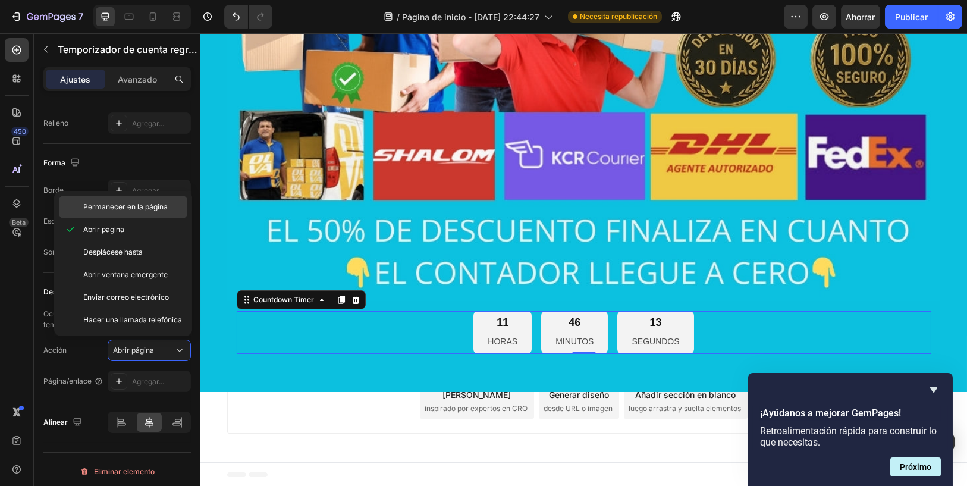
click at [154, 209] on font "Permanecer en la página" at bounding box center [125, 206] width 84 height 9
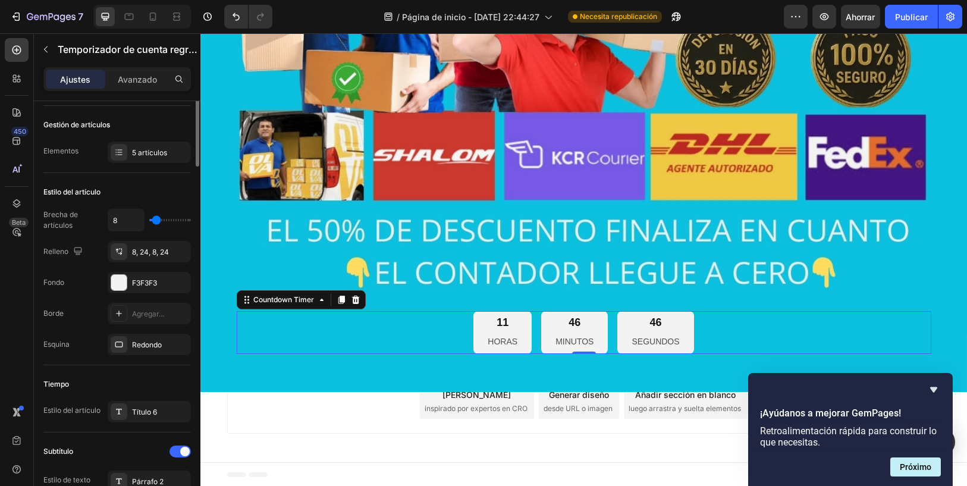
scroll to position [0, 0]
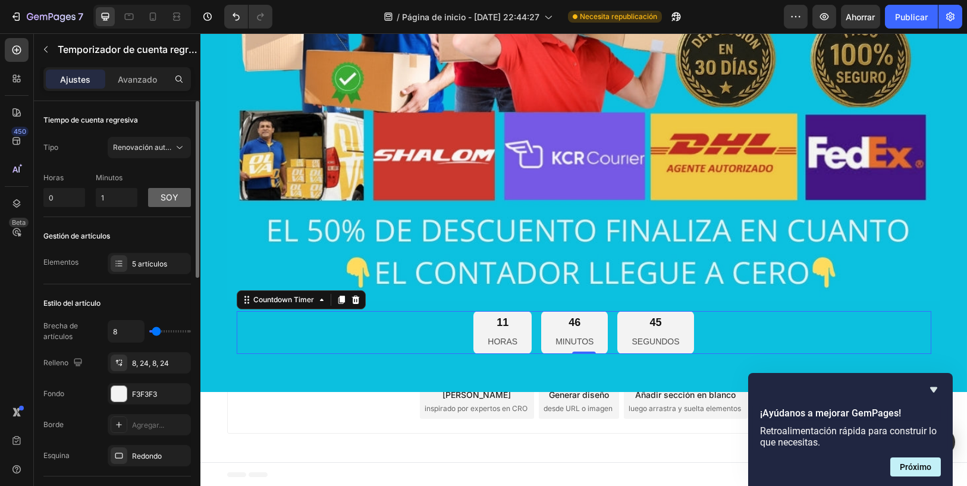
click at [167, 194] on font "soy" at bounding box center [170, 197] width 18 height 10
click at [167, 194] on font "p.m" at bounding box center [169, 197] width 15 height 10
click at [161, 195] on font "soy" at bounding box center [170, 197] width 18 height 10
click at [164, 199] on button "pm" at bounding box center [169, 197] width 43 height 19
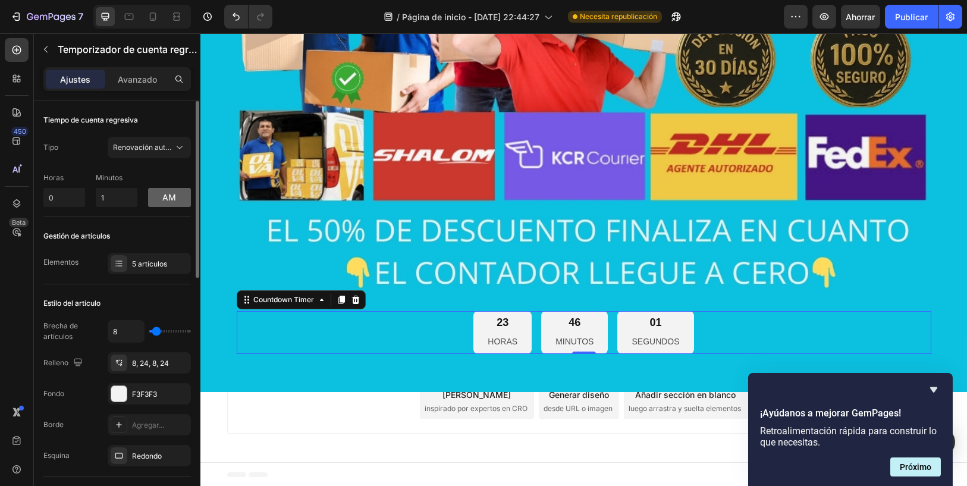
click at [164, 199] on button "am" at bounding box center [169, 197] width 43 height 19
click at [164, 199] on button "pm" at bounding box center [169, 197] width 43 height 19
click at [143, 82] on font "Avanzado" at bounding box center [137, 79] width 39 height 10
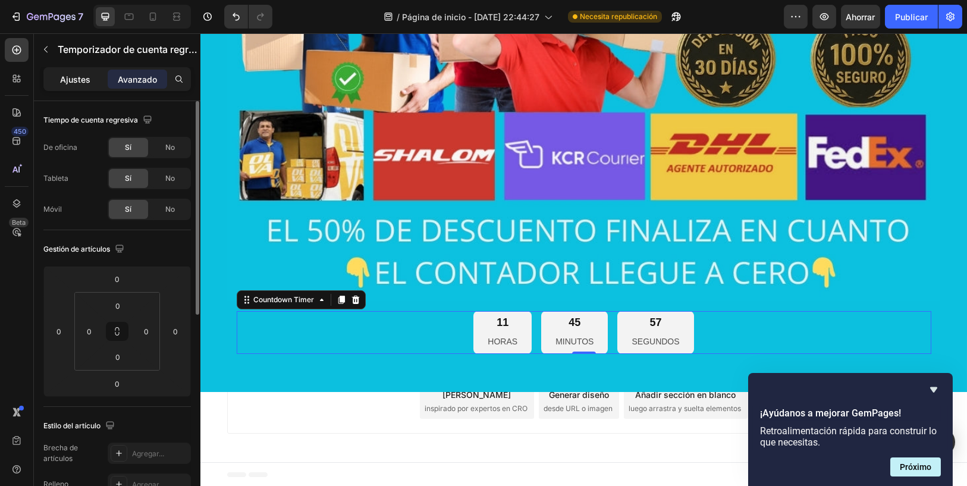
click at [73, 79] on font "Ajustes" at bounding box center [76, 79] width 30 height 10
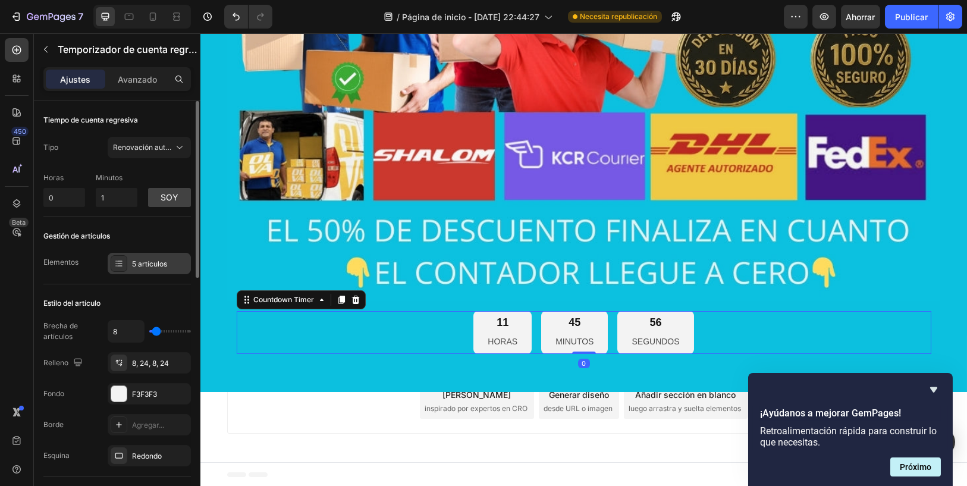
click at [125, 254] on div "5 artículos" at bounding box center [149, 263] width 83 height 21
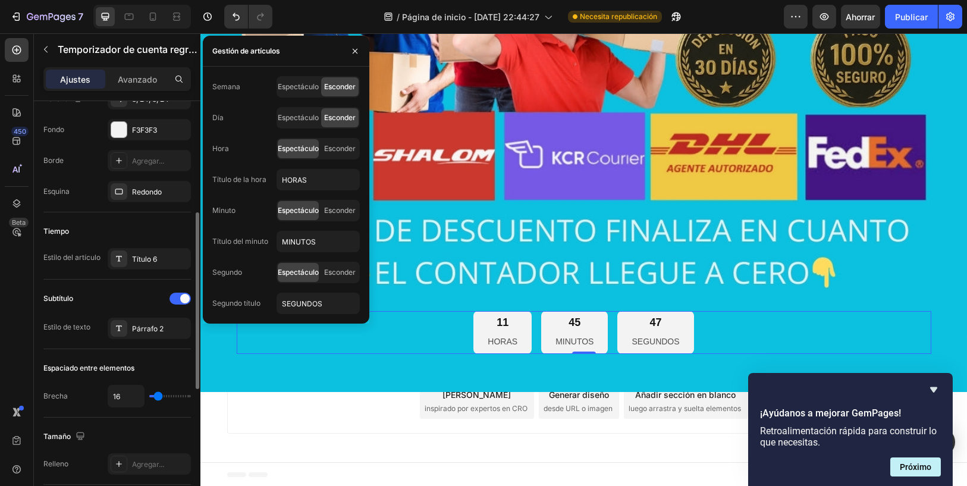
scroll to position [574, 0]
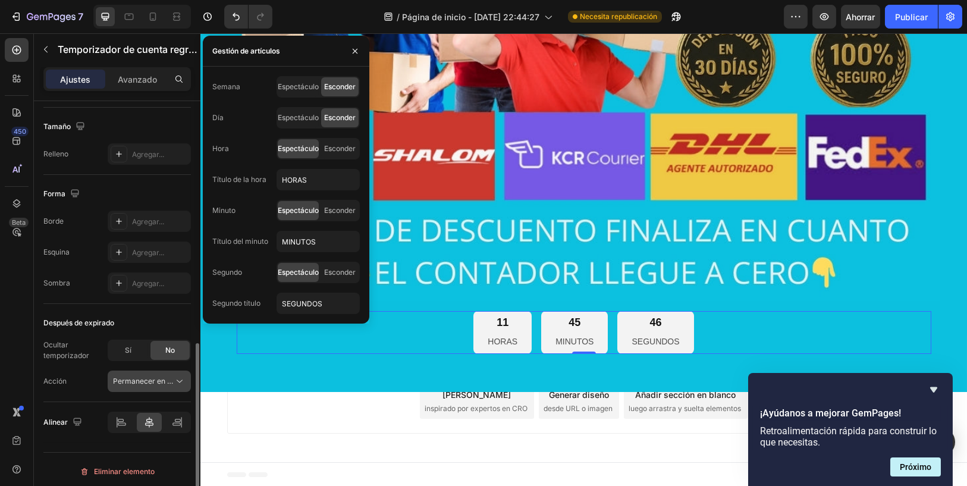
click at [145, 377] on font "Permanecer en la página" at bounding box center [155, 381] width 84 height 9
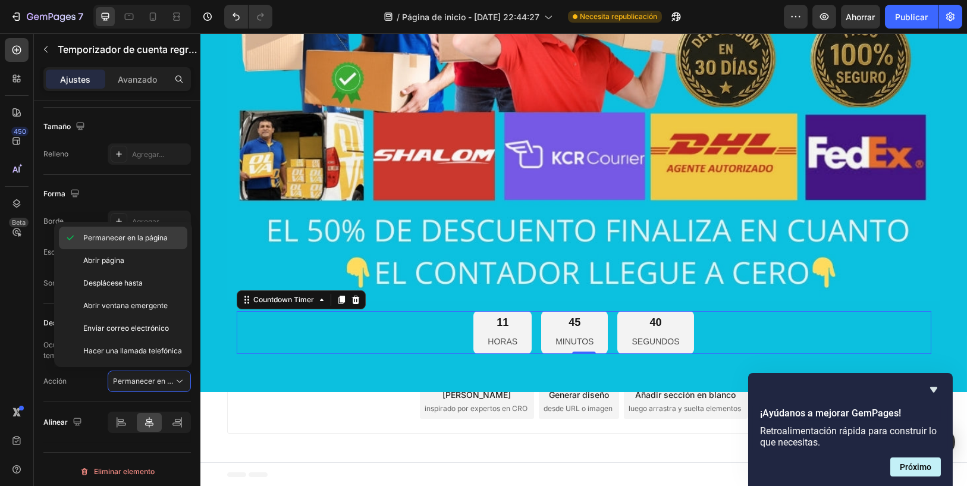
click at [154, 240] on font "Permanecer en la página" at bounding box center [125, 237] width 84 height 9
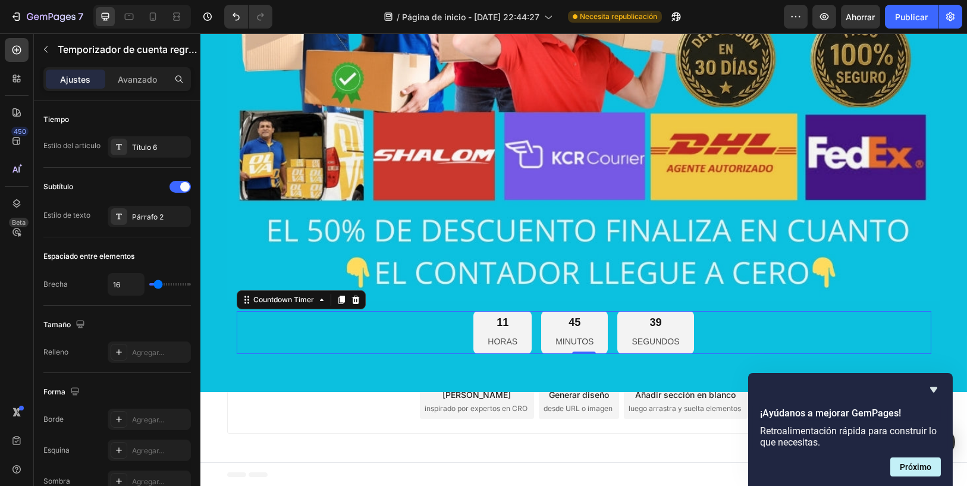
scroll to position [0, 0]
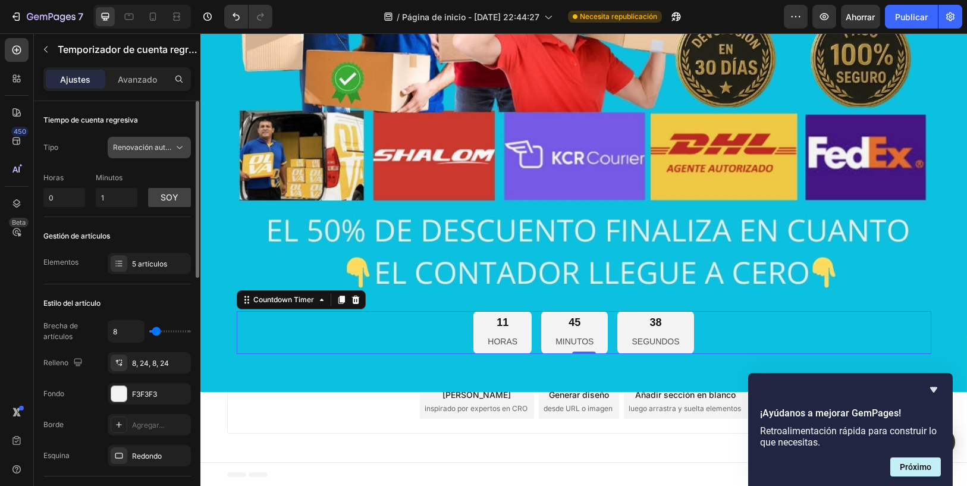
drag, startPoint x: 167, startPoint y: 156, endPoint x: 166, endPoint y: 150, distance: 6.1
click at [167, 155] on button "Renovación automática" at bounding box center [149, 147] width 83 height 21
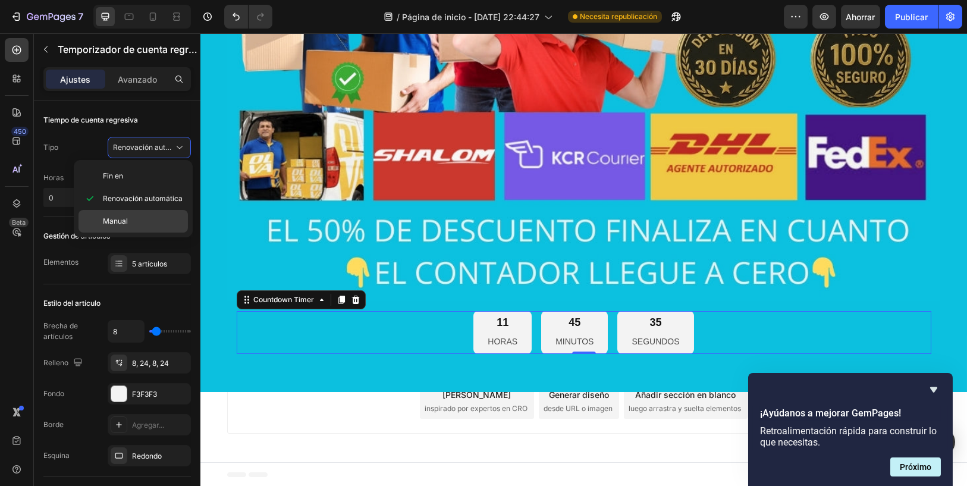
click at [152, 219] on p "Manual" at bounding box center [143, 221] width 80 height 11
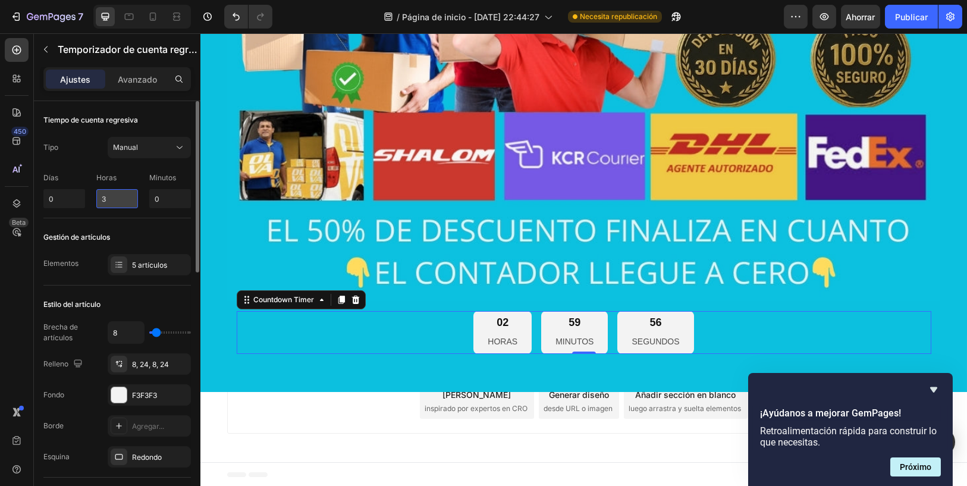
click at [124, 196] on input "3" at bounding box center [117, 198] width 42 height 19
click at [166, 254] on div "5 artículos" at bounding box center [149, 264] width 83 height 21
type input "0"
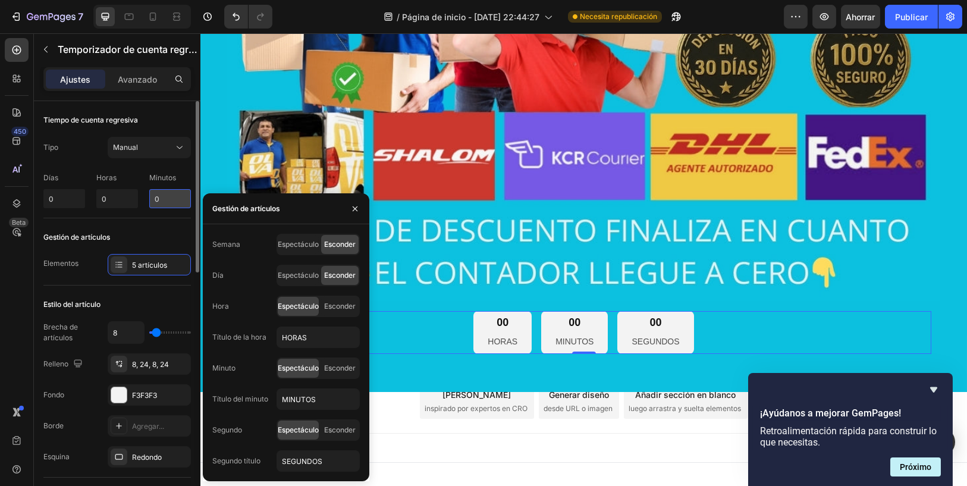
click at [170, 203] on input "0" at bounding box center [170, 198] width 42 height 19
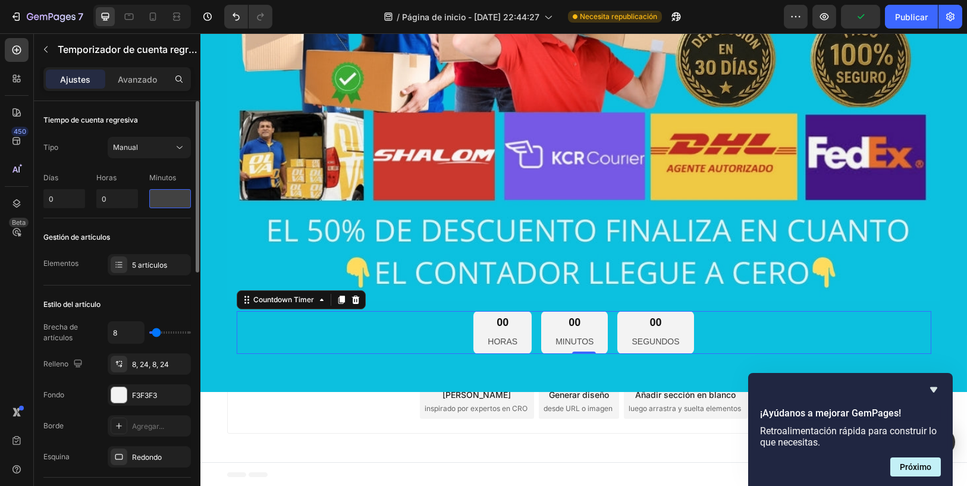
type input "1"
type input "7"
click at [173, 221] on div "Gestión de artículos Elementos 5 artículos" at bounding box center [117, 251] width 148 height 67
click at [172, 203] on input "7" at bounding box center [170, 198] width 42 height 19
click at [907, 16] on font "Publicar" at bounding box center [911, 17] width 33 height 10
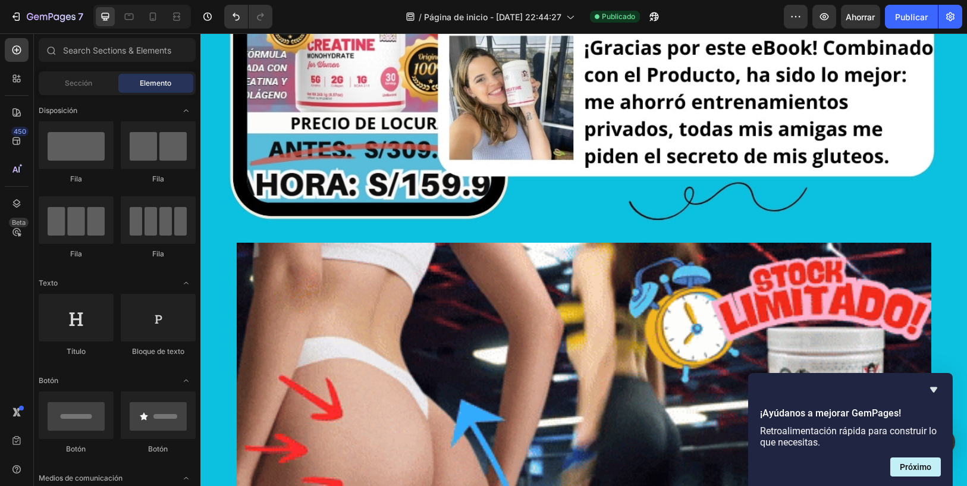
scroll to position [7247, 0]
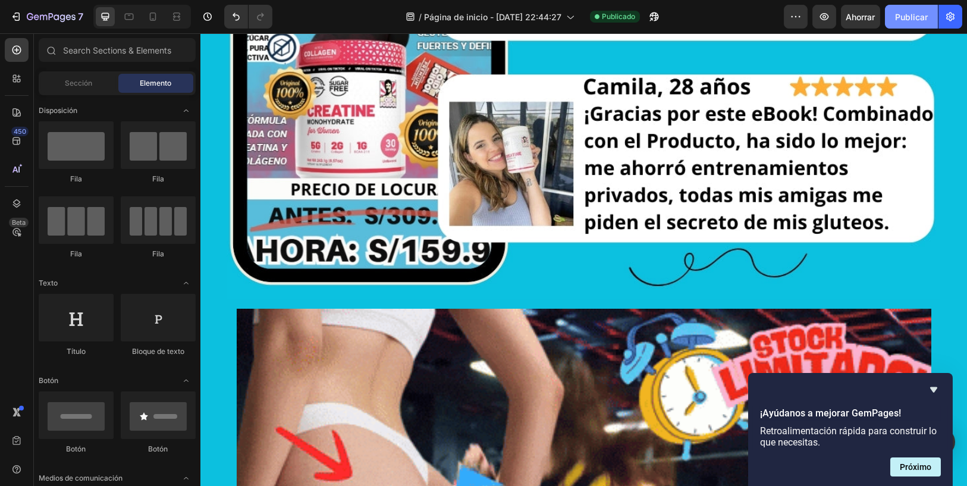
click at [915, 26] on button "Publicar" at bounding box center [911, 17] width 53 height 24
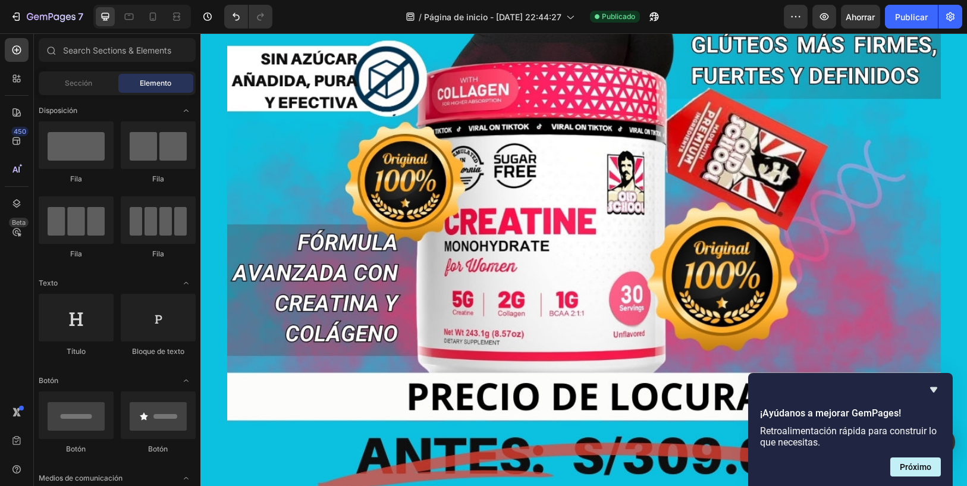
scroll to position [0, 0]
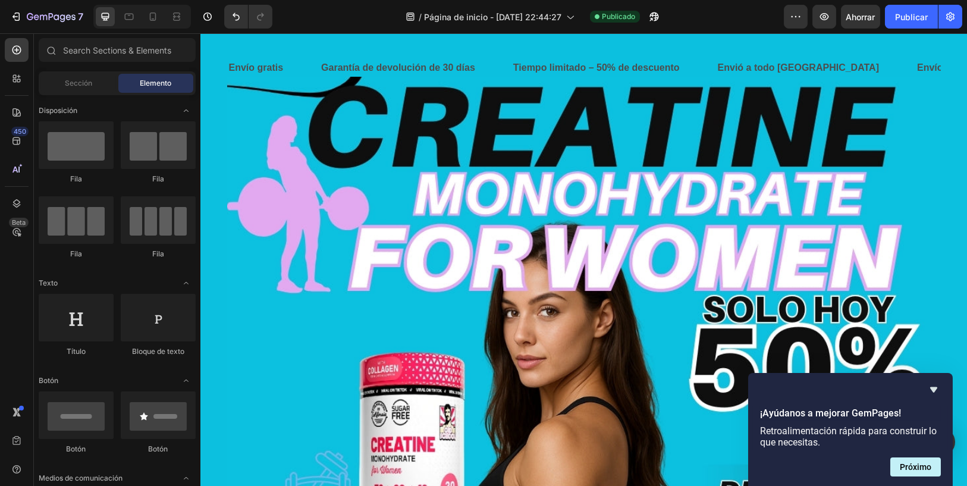
drag, startPoint x: 966, startPoint y: 331, endPoint x: 1167, endPoint y: 49, distance: 346.0
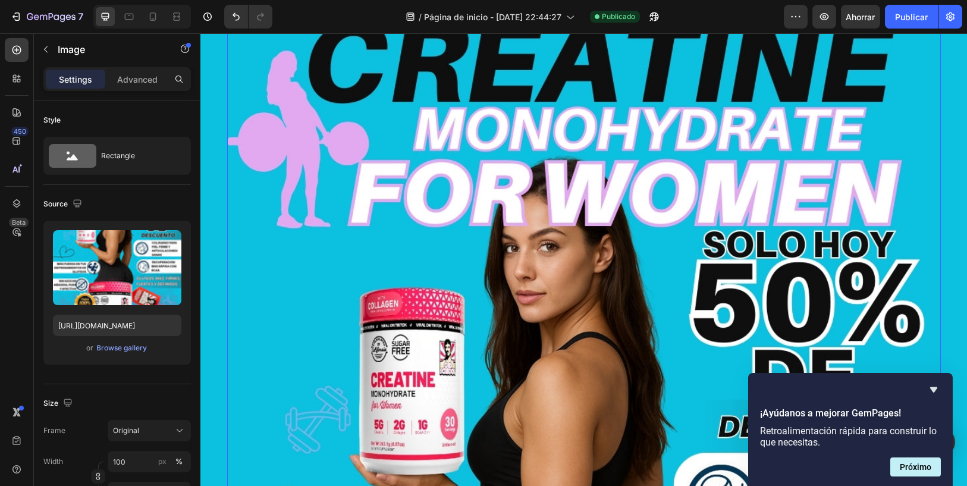
scroll to position [66, 0]
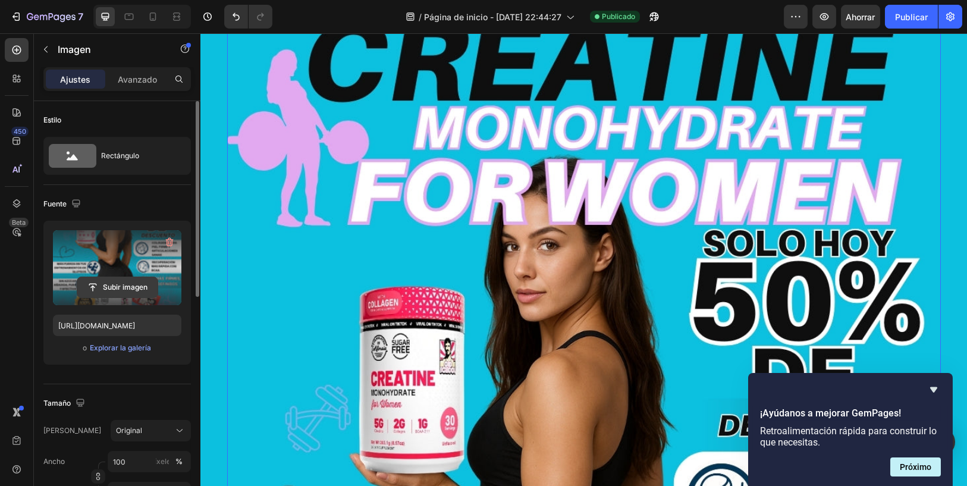
click at [126, 287] on input "file" at bounding box center [117, 287] width 80 height 20
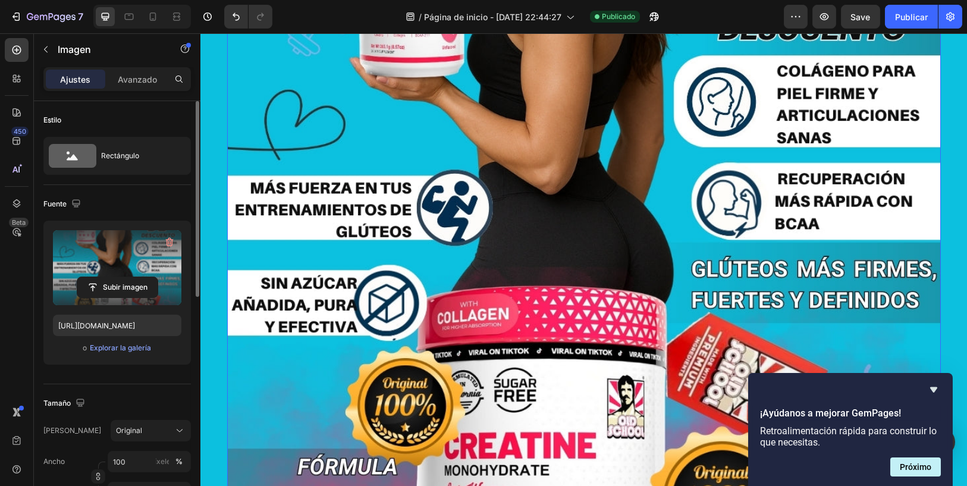
scroll to position [727, 0]
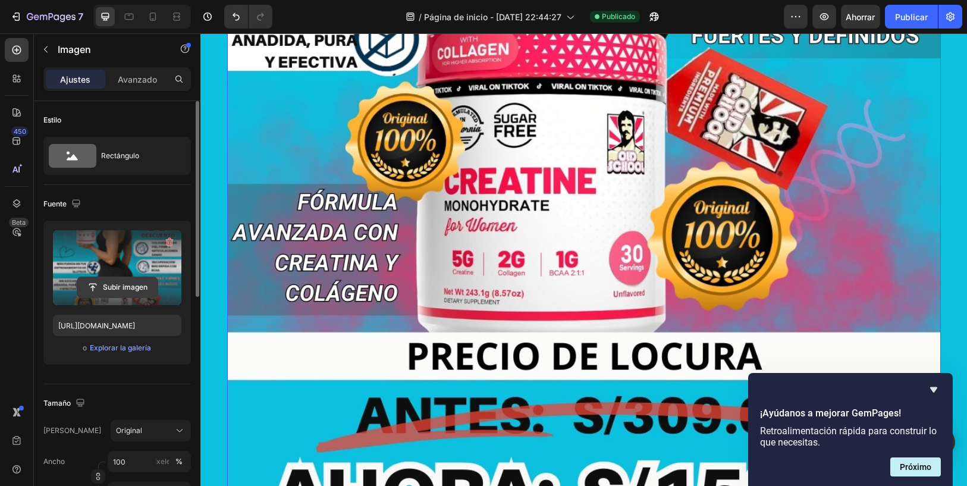
click at [152, 285] on input "file" at bounding box center [117, 287] width 80 height 20
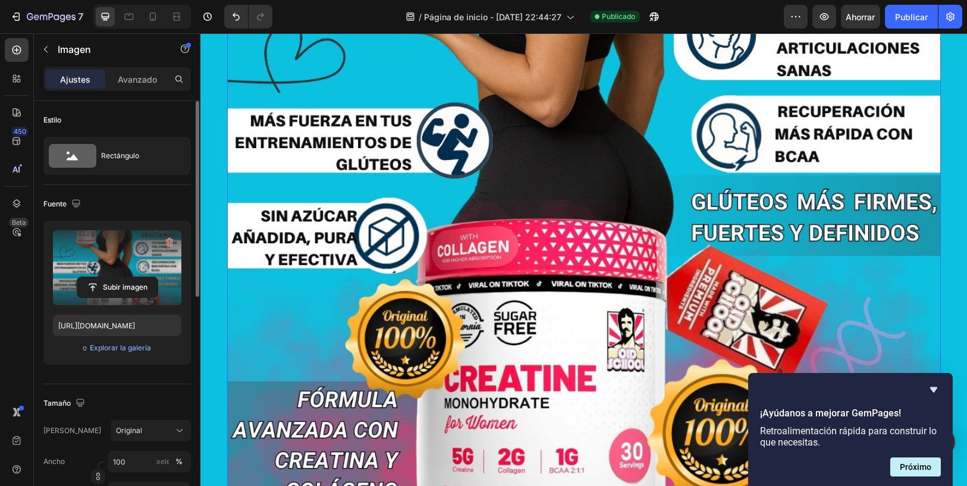
scroll to position [528, 0]
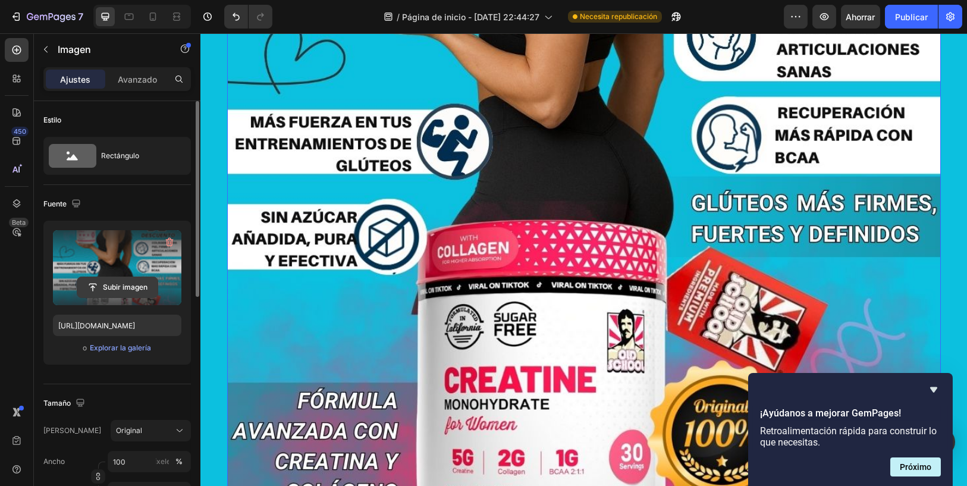
click at [131, 286] on input "file" at bounding box center [117, 287] width 80 height 20
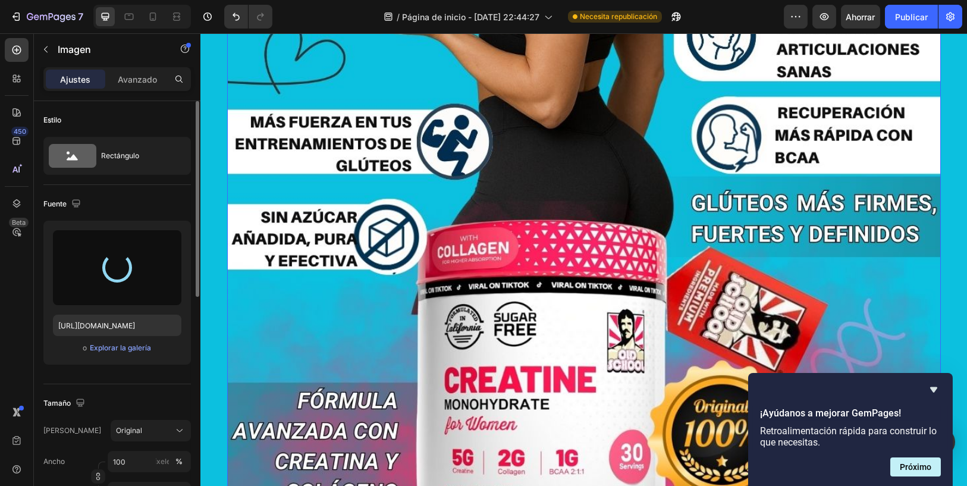
type input "[URL][DOMAIN_NAME]"
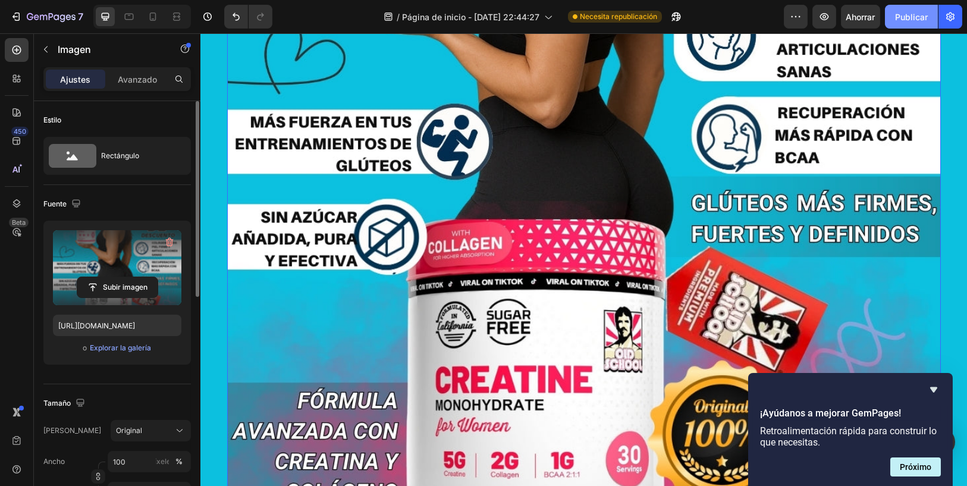
click at [901, 7] on button "Publicar" at bounding box center [911, 17] width 53 height 24
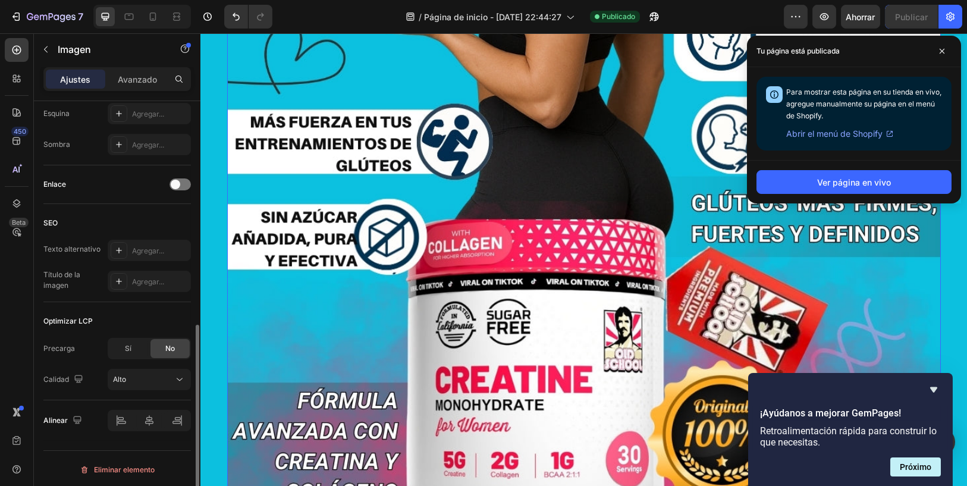
scroll to position [477, 0]
